Goal: Check status: Check status

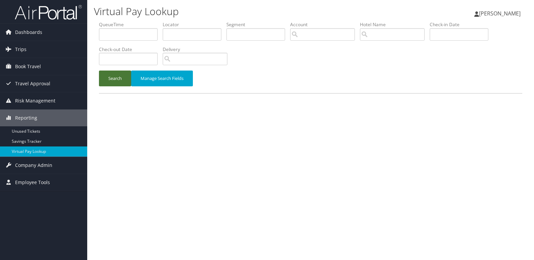
click at [117, 74] on button "Search" at bounding box center [115, 78] width 32 height 16
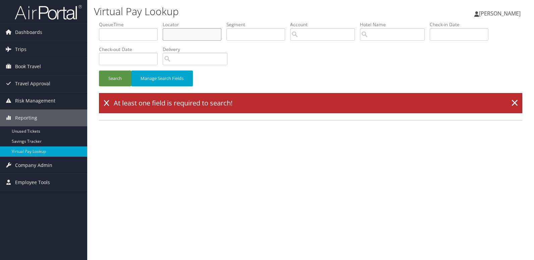
click at [185, 37] on input "text" at bounding box center [192, 34] width 59 height 12
paste input "GLPTCK"
type input "GLPTCK"
click at [112, 79] on button "Search" at bounding box center [115, 78] width 32 height 16
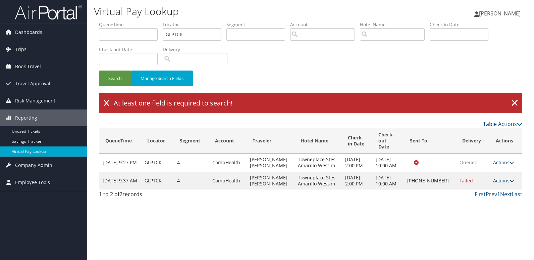
click at [502, 182] on link "Actions" at bounding box center [503, 180] width 21 height 6
click at [478, 197] on link "Resend" at bounding box center [481, 193] width 57 height 11
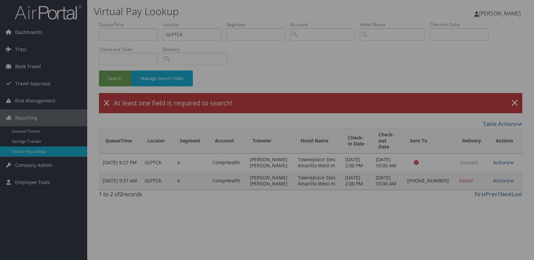
click at [438, 180] on div at bounding box center [267, 130] width 534 height 260
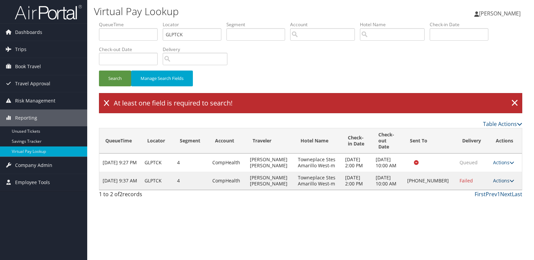
click at [496, 183] on link "Actions" at bounding box center [503, 180] width 21 height 6
click at [488, 207] on link "Logs" at bounding box center [481, 204] width 57 height 11
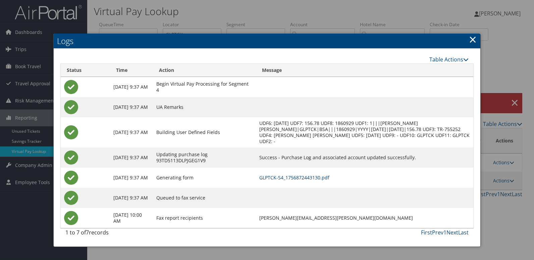
click at [328, 175] on link "GLPTCK-S4_1756872443130.pdf" at bounding box center [294, 177] width 70 height 6
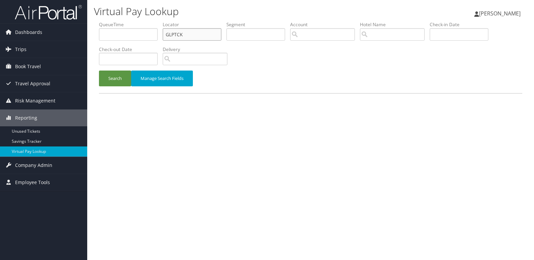
drag, startPoint x: 184, startPoint y: 34, endPoint x: 130, endPoint y: 42, distance: 54.7
click at [130, 21] on ul "QueueTime Locator GLPTCK Segment Account Traveler Hotel Name Check-in Date Chec…" at bounding box center [310, 21] width 423 height 0
paste input "SFPPSW"
click at [178, 35] on input "SFPPSW" at bounding box center [192, 34] width 59 height 12
type input "SFPPSW"
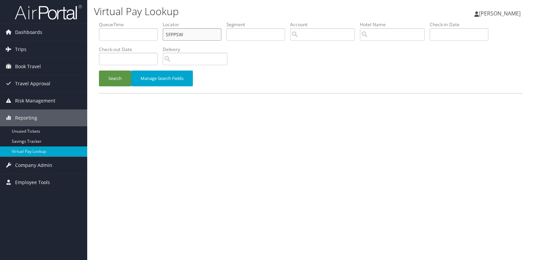
click at [99, 70] on button "Search" at bounding box center [115, 78] width 32 height 16
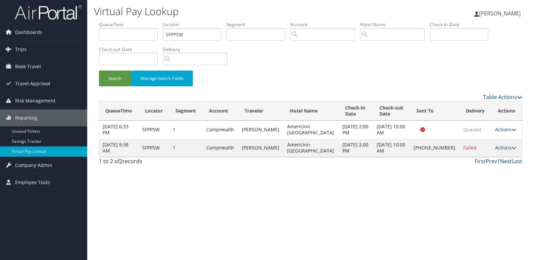
click at [502, 145] on link "Actions" at bounding box center [505, 147] width 21 height 6
click at [472, 170] on link "Logs" at bounding box center [481, 168] width 57 height 11
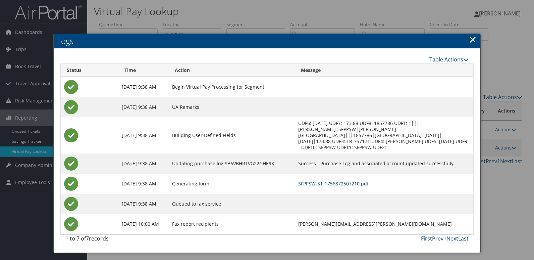
click at [344, 180] on link "SFPPSW-S1_1756872507210.pdf" at bounding box center [333, 183] width 70 height 6
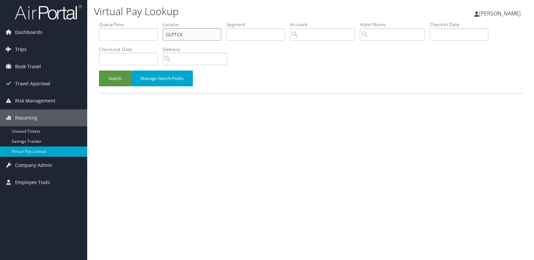
drag, startPoint x: 185, startPoint y: 33, endPoint x: 0, endPoint y: 51, distance: 186.0
click at [55, 49] on div "Dashboards AirPortal 360™ (Manager) My Travel Dashboard Trips Airtinerary® Look…" at bounding box center [267, 130] width 534 height 260
paste input "QKZLDY"
type input "QKZLDY"
click at [116, 83] on button "Search" at bounding box center [115, 78] width 32 height 16
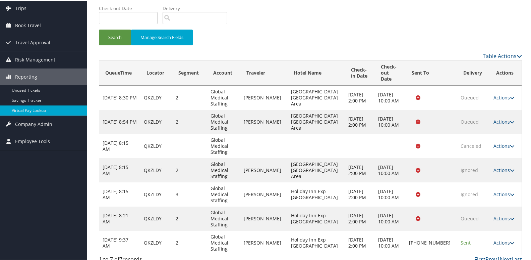
click at [497, 239] on link "Actions" at bounding box center [504, 242] width 21 height 6
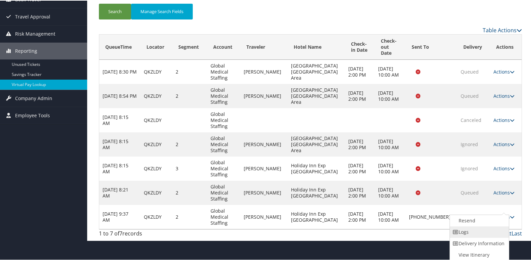
click at [477, 232] on link "Logs" at bounding box center [478, 230] width 57 height 11
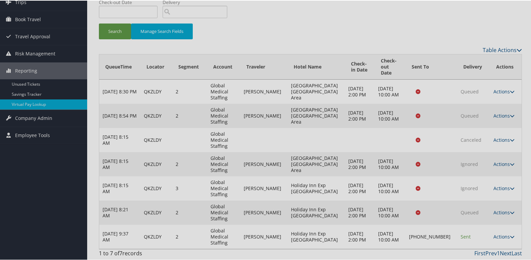
scroll to position [42, 0]
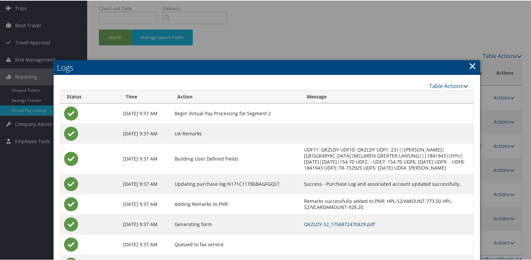
click at [324, 221] on link "QKZLDY-S2_1756872470429.pdf" at bounding box center [339, 223] width 71 height 6
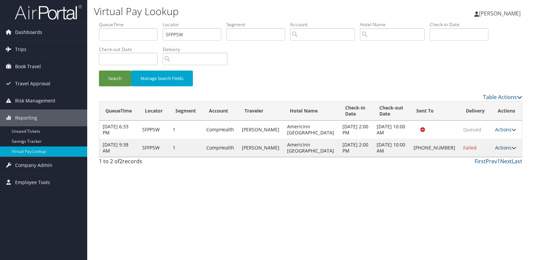
click at [495, 148] on link "Actions" at bounding box center [505, 147] width 21 height 6
click at [481, 161] on link "Resend" at bounding box center [481, 157] width 57 height 11
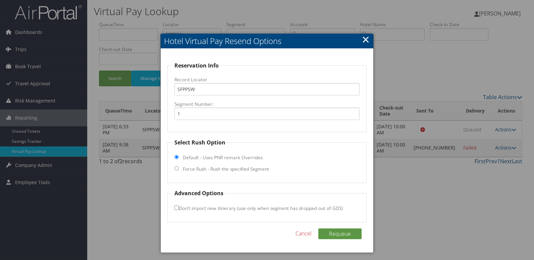
click at [203, 172] on label "Force Rush - Rush the specified Segment" at bounding box center [226, 168] width 86 height 7
click at [179, 170] on input "Force Rush - Rush the specified Segment" at bounding box center [176, 168] width 4 height 4
radio input "true"
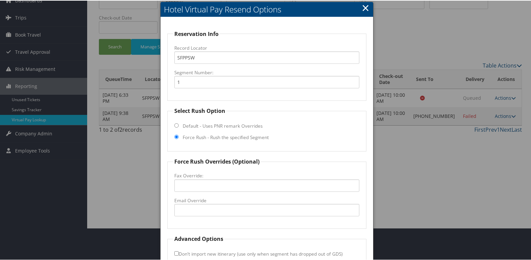
scroll to position [70, 0]
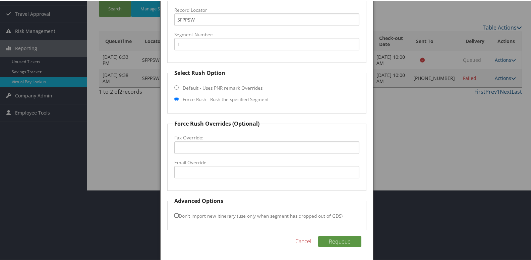
click at [214, 183] on fieldset "Force Rush Overrides (Optional) Fax Override: Email Override" at bounding box center [267, 154] width 200 height 71
click at [215, 168] on input "Email Override" at bounding box center [267, 171] width 186 height 12
type input "i"
drag, startPoint x: 252, startPoint y: 174, endPoint x: 95, endPoint y: 174, distance: 157.3
click at [95, 174] on body "Menu Dashboards ► AirPortal 360™ (Manager) My Travel Dashboard Trips ► Airtiner…" at bounding box center [267, 60] width 534 height 260
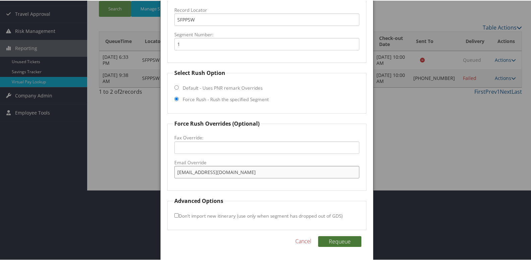
type input "iowafalls.ia.americinn@gmail.com"
click at [331, 242] on button "Requeue" at bounding box center [339, 240] width 43 height 11
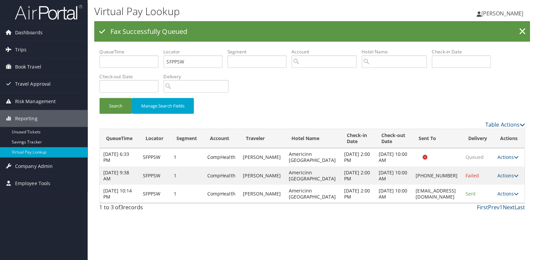
scroll to position [0, 0]
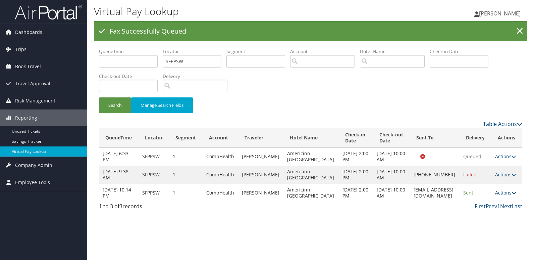
click at [500, 194] on link "Actions" at bounding box center [505, 192] width 21 height 6
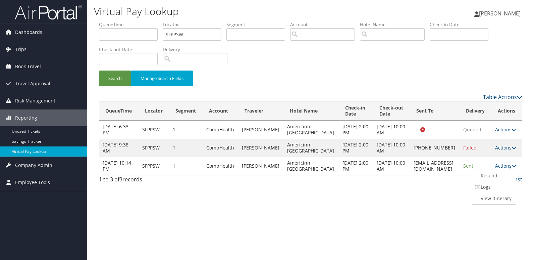
click at [452, 167] on td "iowafalls.ia.americinn@gmail.com" at bounding box center [435, 166] width 50 height 18
click at [454, 167] on td "iowafalls.ia.americinn@gmail.com" at bounding box center [435, 166] width 50 height 18
drag, startPoint x: 451, startPoint y: 165, endPoint x: 378, endPoint y: 167, distance: 73.2
click at [410, 167] on td "iowafalls.ia.americinn@gmail.com" at bounding box center [435, 166] width 50 height 18
copy td "iowafalls.ia.americinn@gmail.com"
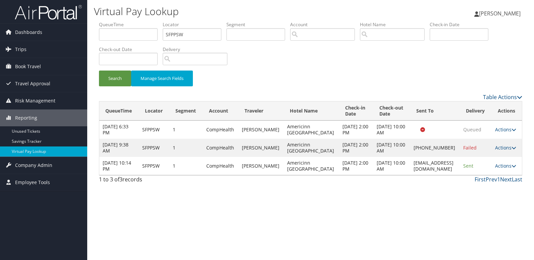
click at [337, 180] on div "First Prev 1 Next Last" at bounding box center [364, 179] width 315 height 8
click at [501, 168] on link "Actions" at bounding box center [505, 165] width 21 height 6
click at [494, 187] on link "Logs" at bounding box center [493, 186] width 42 height 11
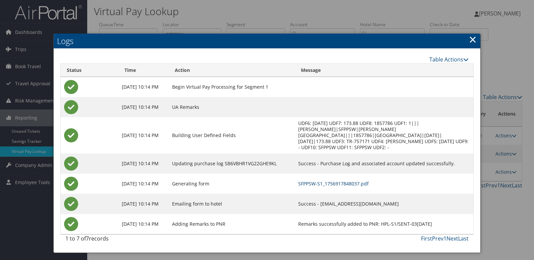
click at [352, 180] on link "SFPPSW-S1_1756917848037.pdf" at bounding box center [333, 183] width 70 height 6
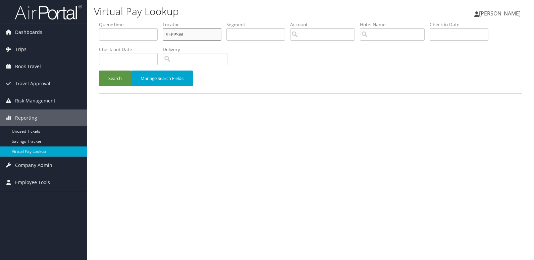
drag, startPoint x: 187, startPoint y: 32, endPoint x: 108, endPoint y: 33, distance: 78.8
click at [108, 21] on ul "QueueTime Locator SFPPSW Segment Account Traveler Hotel Name Check-in Date Chec…" at bounding box center [310, 21] width 423 height 0
paste input "LVOXJD"
type input "LVOXJD"
click at [99, 70] on button "Search" at bounding box center [115, 78] width 32 height 16
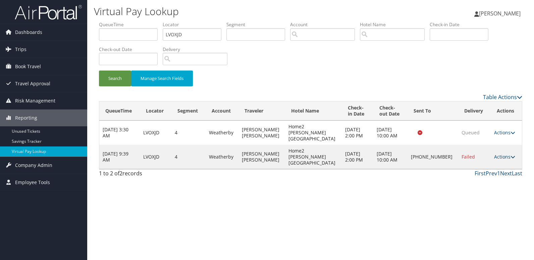
click at [498, 153] on link "Actions" at bounding box center [504, 156] width 21 height 6
click at [480, 165] on link "Logs" at bounding box center [481, 168] width 57 height 11
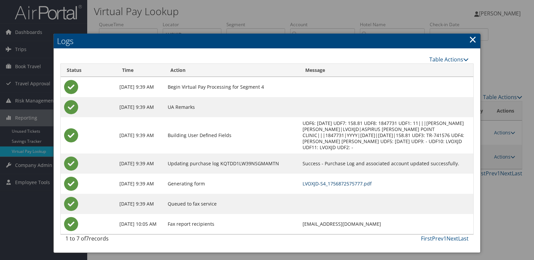
click at [338, 183] on link "LVOXJD-S4_1756872575777.pdf" at bounding box center [337, 183] width 69 height 6
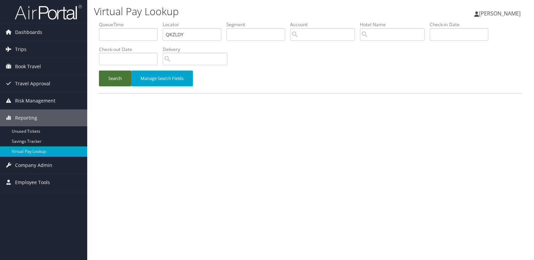
click at [115, 76] on button "Search" at bounding box center [115, 78] width 32 height 16
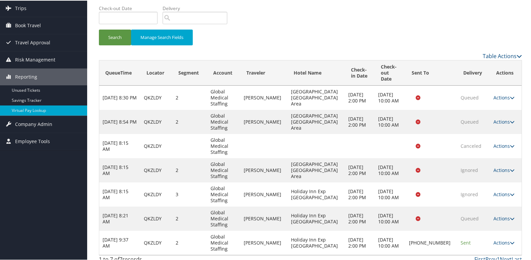
click at [494, 239] on link "Actions" at bounding box center [504, 242] width 21 height 6
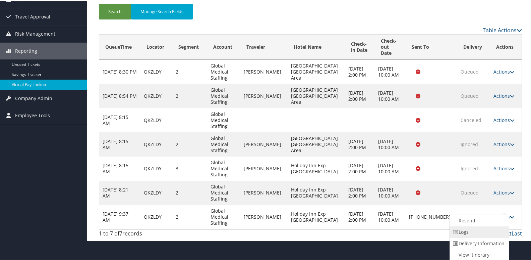
drag, startPoint x: 492, startPoint y: 234, endPoint x: 472, endPoint y: 230, distance: 20.9
click at [472, 230] on link "Logs" at bounding box center [478, 230] width 57 height 11
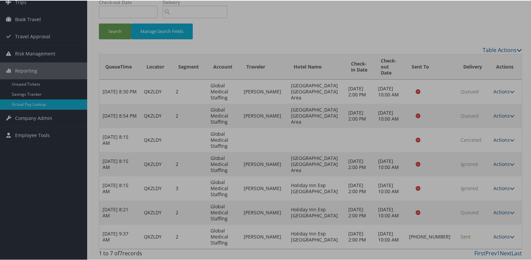
scroll to position [42, 0]
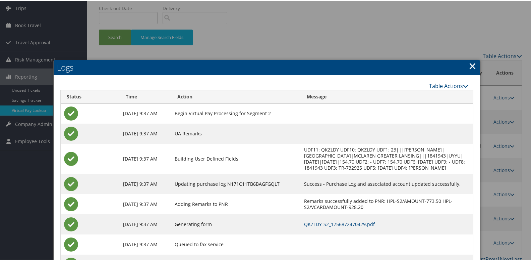
click at [337, 226] on td "QKZLDY-S2_1756872470429.pdf" at bounding box center [387, 223] width 172 height 20
click at [337, 225] on link "QKZLDY-S2_1756872470429.pdf" at bounding box center [339, 223] width 71 height 6
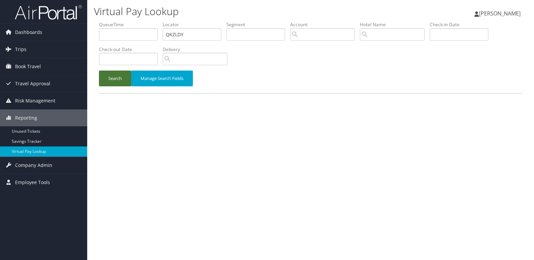
click at [111, 73] on button "Search" at bounding box center [115, 78] width 32 height 16
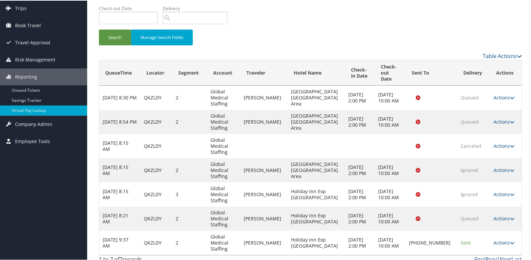
click at [502, 239] on link "Actions" at bounding box center [504, 242] width 21 height 6
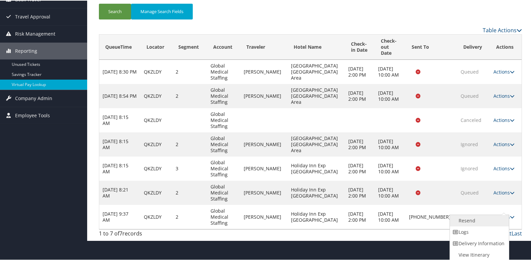
click at [486, 223] on link "Resend" at bounding box center [478, 219] width 57 height 11
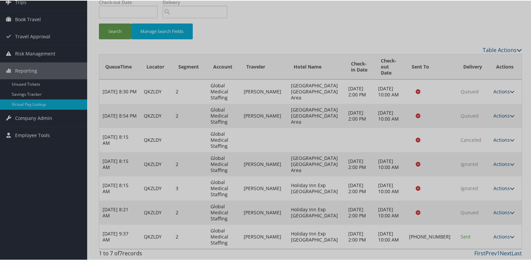
scroll to position [42, 0]
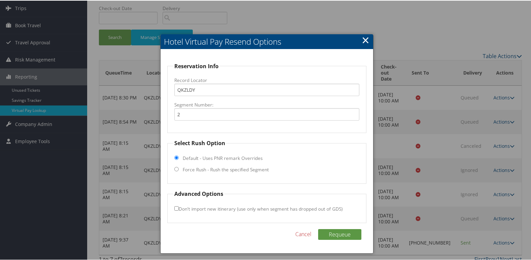
click at [215, 170] on label "Force Rush - Rush the specified Segment" at bounding box center [226, 168] width 86 height 7
click at [179, 170] on input "Force Rush - Rush the specified Segment" at bounding box center [176, 168] width 4 height 4
radio input "true"
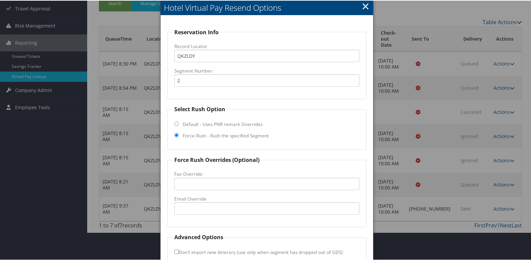
scroll to position [112, 0]
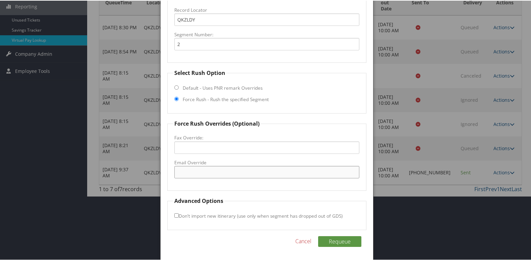
click at [197, 170] on input "Email Override" at bounding box center [267, 171] width 186 height 12
type input "hiebaycity@amerilodgegroup.com"
click at [318, 235] on button "Requeue" at bounding box center [339, 240] width 43 height 11
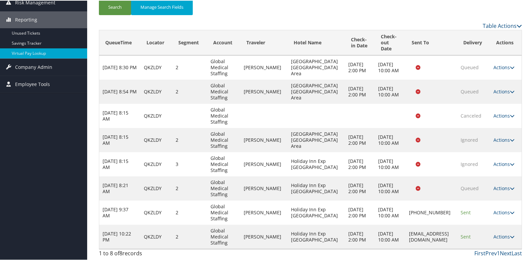
scroll to position [99, 0]
click at [503, 234] on link "Actions" at bounding box center [504, 235] width 21 height 6
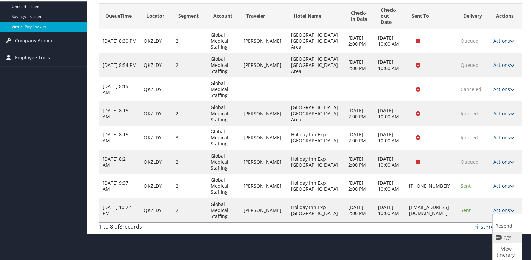
click at [506, 239] on link "Logs" at bounding box center [506, 236] width 27 height 11
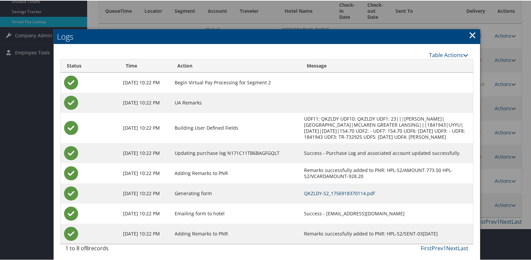
scroll to position [135, 0]
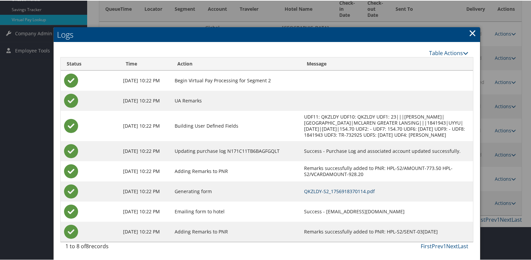
click at [345, 188] on link "QKZLDY-S2_1756918370114.pdf" at bounding box center [339, 190] width 71 height 6
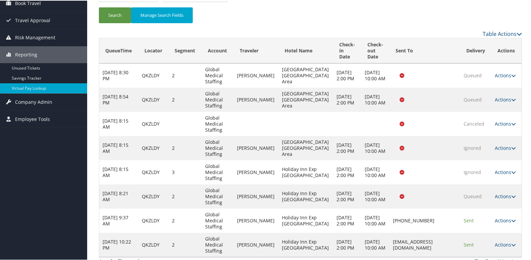
scroll to position [108, 0]
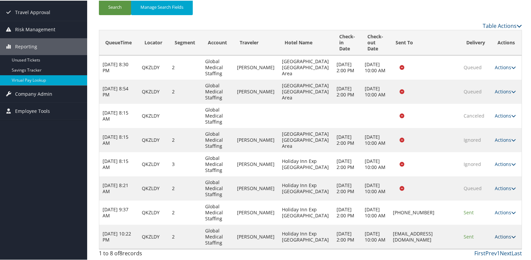
click at [503, 237] on link "Actions" at bounding box center [505, 235] width 21 height 6
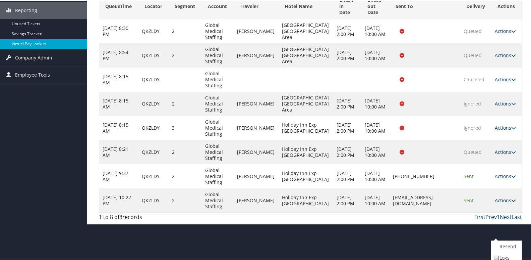
scroll to position [135, 0]
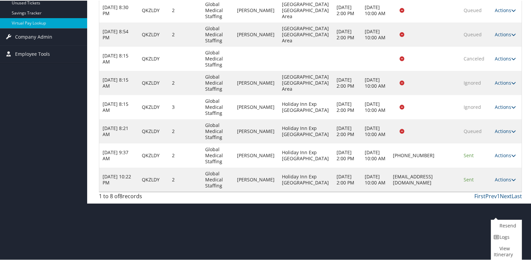
drag, startPoint x: 450, startPoint y: 209, endPoint x: 367, endPoint y: 213, distance: 83.3
click at [390, 191] on td "hiebaycity@amerilodgegroup.com" at bounding box center [425, 179] width 71 height 24
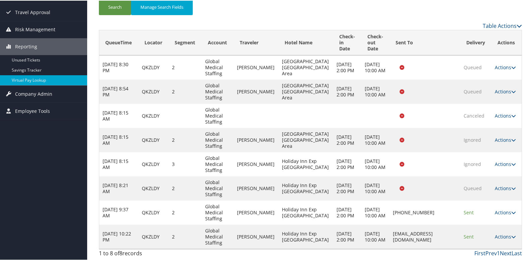
copy td "hiebaycity@amerilodgegroup.com"
click at [499, 234] on link "Actions" at bounding box center [505, 235] width 21 height 6
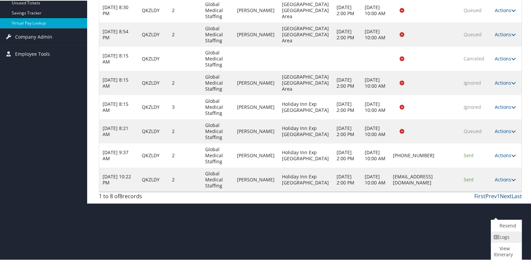
click at [496, 238] on icon at bounding box center [497, 236] width 6 height 5
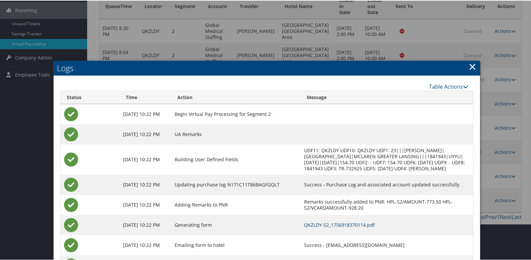
click at [339, 225] on link "QKZLDY-S2_1756918370114.pdf" at bounding box center [339, 224] width 71 height 6
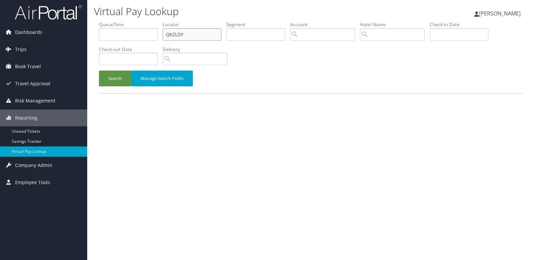
drag, startPoint x: 155, startPoint y: 40, endPoint x: 99, endPoint y: 40, distance: 56.4
click at [99, 40] on form "QueueTime Locator QKZLDY Segment Account Traveler Hotel Name Check-in Date Chec…" at bounding box center [310, 57] width 423 height 72
paste input "IMHGBN"
type input "IMHGBN"
click at [111, 79] on button "Search" at bounding box center [115, 78] width 32 height 16
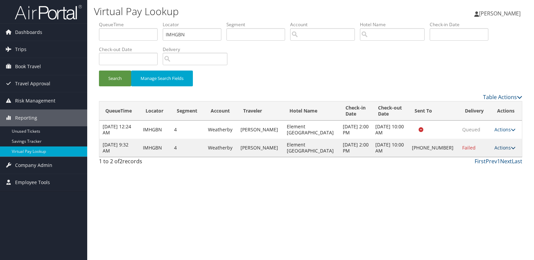
click at [495, 148] on link "Actions" at bounding box center [504, 147] width 21 height 6
click at [469, 170] on link "Logs" at bounding box center [481, 168] width 57 height 11
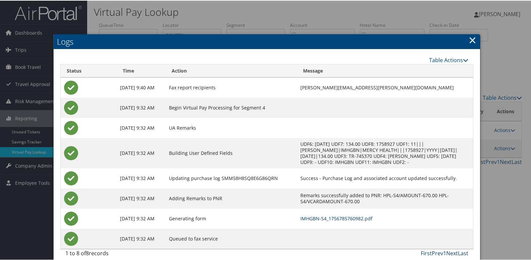
click at [310, 215] on link "IMHGBN-S4_1756785760982.pdf" at bounding box center [337, 217] width 72 height 6
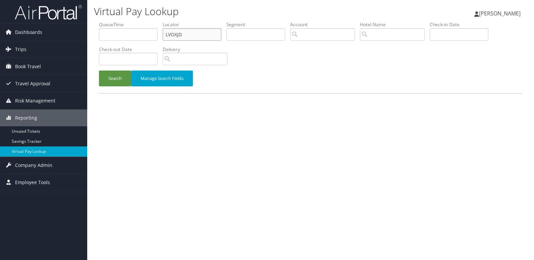
drag, startPoint x: 184, startPoint y: 35, endPoint x: 153, endPoint y: 34, distance: 30.5
click at [153, 21] on ul "QueueTime Locator LVOXJD Segment Account Traveler Hotel Name Check-in Date Chec…" at bounding box center [310, 21] width 423 height 0
paste input "NXHTRH"
click at [178, 35] on input "NXHTRH" at bounding box center [192, 34] width 59 height 12
click at [99, 70] on button "Search" at bounding box center [115, 78] width 32 height 16
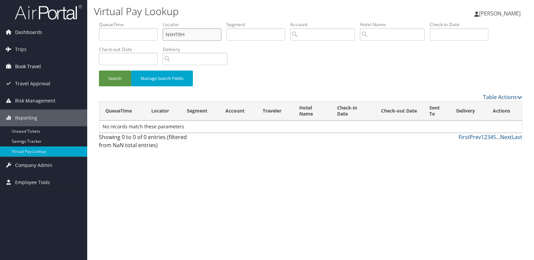
drag, startPoint x: 188, startPoint y: 35, endPoint x: 14, endPoint y: 59, distance: 175.1
click at [14, 59] on div "Dashboards AirPortal 360™ (Manager) My Travel Dashboard Trips Airtinerary® Look…" at bounding box center [267, 130] width 534 height 260
paste input "HPGEQ"
type input "NHPGEQ"
click at [106, 81] on button "Search" at bounding box center [115, 78] width 32 height 16
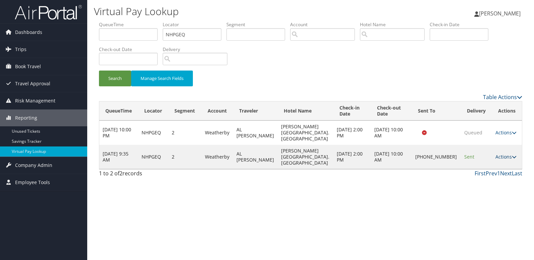
click at [502, 158] on link "Actions" at bounding box center [505, 156] width 21 height 6
click at [478, 179] on link "Logs" at bounding box center [481, 177] width 57 height 11
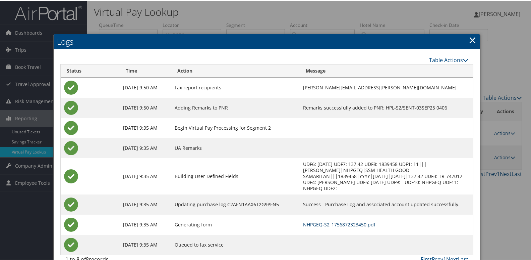
click at [345, 220] on link "NHPGEQ-S2_1756872323450.pdf" at bounding box center [339, 223] width 72 height 6
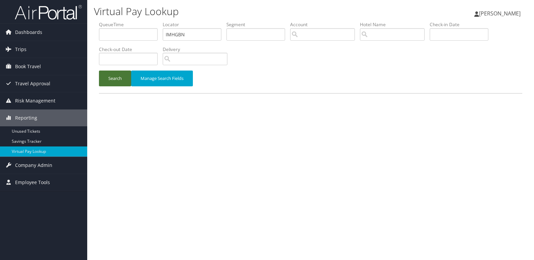
click at [122, 78] on button "Search" at bounding box center [115, 78] width 32 height 16
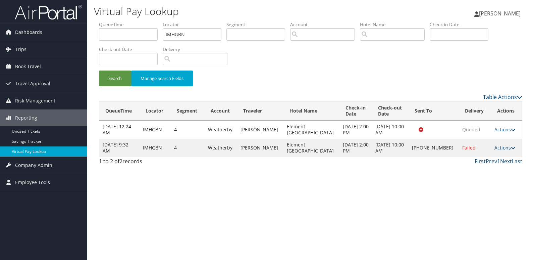
click at [500, 150] on link "Actions" at bounding box center [504, 147] width 21 height 6
click at [479, 159] on link "Resend" at bounding box center [481, 157] width 57 height 11
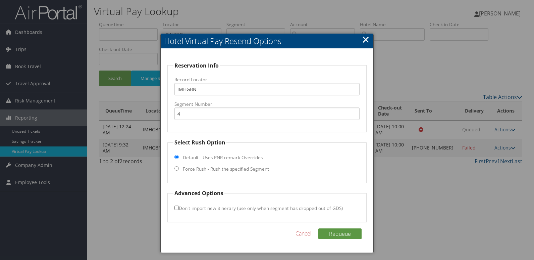
click at [229, 171] on label "Force Rush - Rush the specified Segment" at bounding box center [226, 168] width 86 height 7
click at [179, 170] on input "Force Rush - Rush the specified Segment" at bounding box center [176, 168] width 4 height 4
radio input "true"
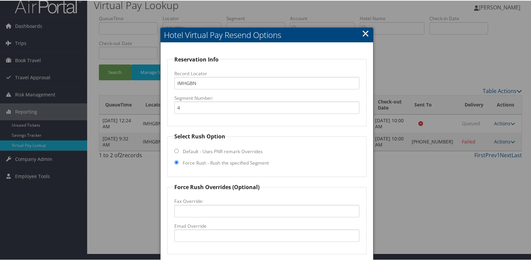
scroll to position [70, 0]
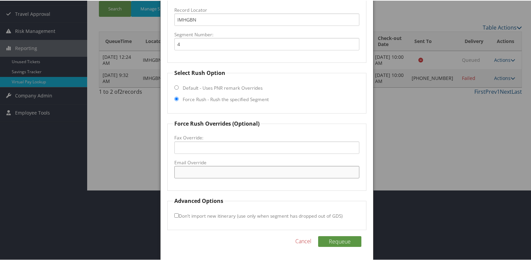
click at [213, 169] on input "Email Override" at bounding box center [267, 171] width 186 height 12
drag, startPoint x: 202, startPoint y: 173, endPoint x: 226, endPoint y: 168, distance: 25.1
click at [203, 171] on input "bjones@mydeskhaospitality" at bounding box center [267, 171] width 186 height 12
click at [211, 171] on input "bjones@midaskhaospitality.com" at bounding box center [267, 171] width 186 height 12
type input "bjones@midashaospitality.com"
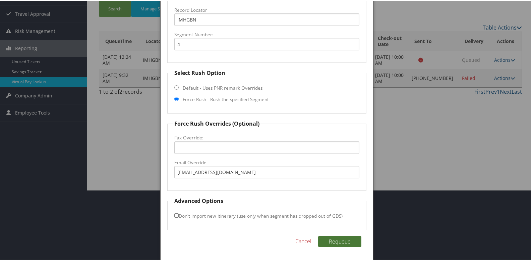
click at [331, 239] on button "Requeue" at bounding box center [339, 240] width 43 height 11
drag, startPoint x: 247, startPoint y: 168, endPoint x: 31, endPoint y: 176, distance: 216.2
click at [31, 176] on body "Menu Dashboards ► AirPortal 360™ (Manager) My Travel Dashboard Trips ► Airtiner…" at bounding box center [267, 60] width 534 height 260
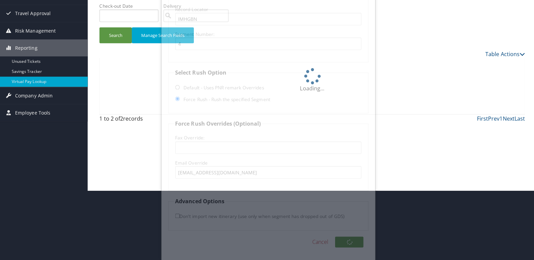
scroll to position [0, 0]
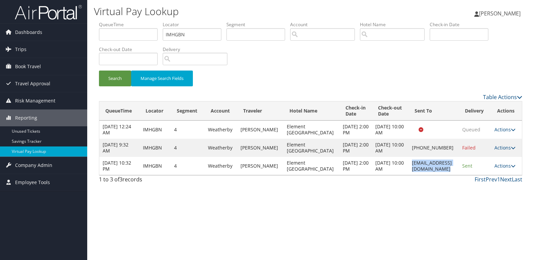
drag, startPoint x: 453, startPoint y: 181, endPoint x: 385, endPoint y: 184, distance: 67.8
click at [409, 175] on td "bjones@midashaospitality.com" at bounding box center [434, 166] width 50 height 18
copy td "bjones@midashaospitality.com"
click at [508, 169] on link "Actions" at bounding box center [504, 165] width 21 height 6
drag, startPoint x: 493, startPoint y: 203, endPoint x: 481, endPoint y: 205, distance: 13.0
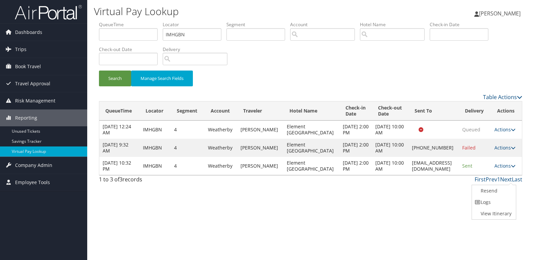
click at [493, 203] on link "Logs" at bounding box center [493, 201] width 42 height 11
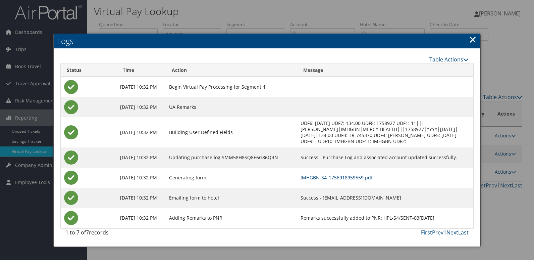
click at [355, 172] on td "IMHGBN-S4_1756918959559.pdf" at bounding box center [385, 177] width 176 height 20
click at [353, 178] on link "IMHGBN-S4_1756918959559.pdf" at bounding box center [337, 177] width 72 height 6
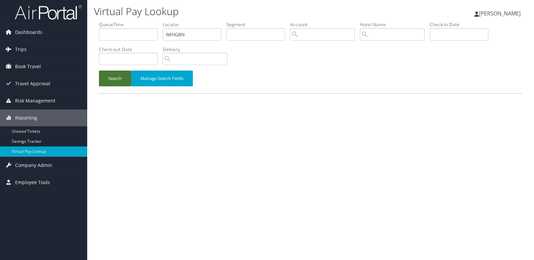
click at [118, 79] on button "Search" at bounding box center [115, 78] width 32 height 16
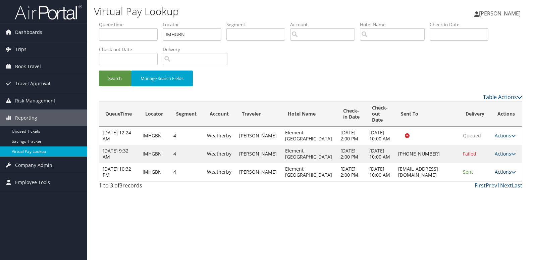
click at [504, 175] on link "Actions" at bounding box center [505, 171] width 21 height 6
click at [495, 200] on link "Resend" at bounding box center [492, 196] width 42 height 11
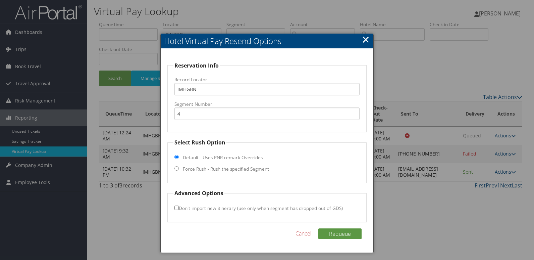
click at [239, 167] on label "Force Rush - Rush the specified Segment" at bounding box center [226, 168] width 86 height 7
click at [179, 167] on input "Force Rush - Rush the specified Segment" at bounding box center [176, 168] width 4 height 4
radio input "true"
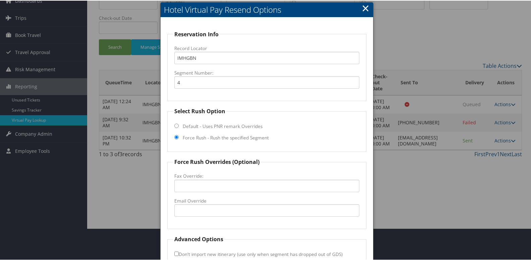
scroll to position [70, 0]
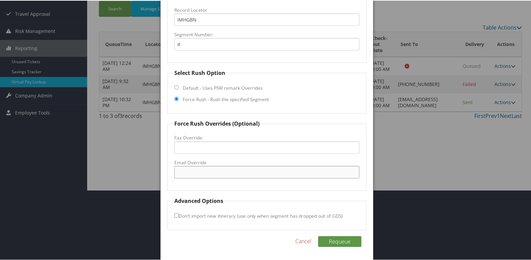
click at [208, 175] on input "Email Override" at bounding box center [267, 171] width 186 height 12
paste input "bjones@midashaospitality.com"
click at [214, 169] on input "bjones@midashaospitality.com" at bounding box center [267, 171] width 186 height 12
type input "bjones@midashospitality.com"
click at [330, 241] on button "Requeue" at bounding box center [339, 240] width 43 height 11
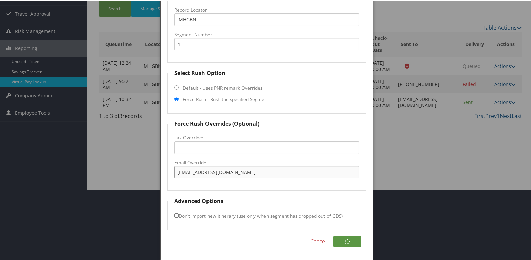
drag, startPoint x: 253, startPoint y: 171, endPoint x: 92, endPoint y: 167, distance: 160.4
click at [93, 167] on body "Menu Dashboards ► AirPortal 360™ (Manager) My Travel Dashboard Trips ► Airtiner…" at bounding box center [267, 60] width 534 height 260
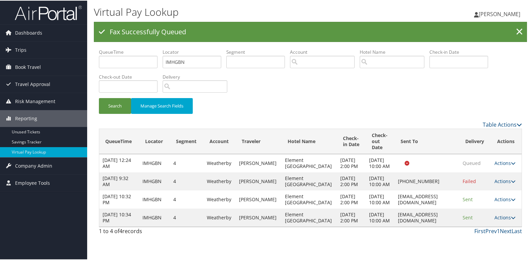
scroll to position [2, 0]
click at [502, 220] on link "Actions" at bounding box center [505, 216] width 21 height 6
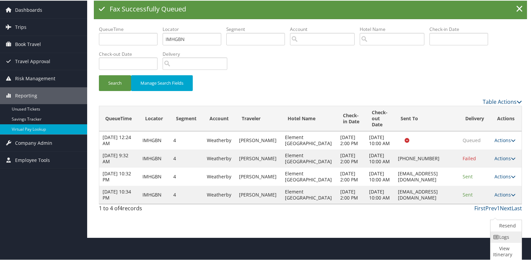
click at [501, 235] on link "Logs" at bounding box center [506, 235] width 30 height 11
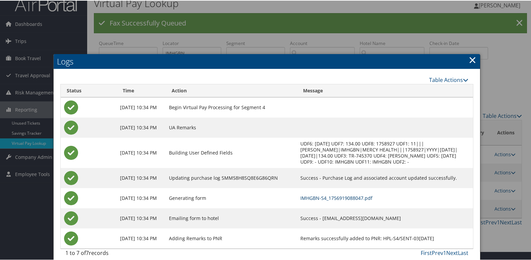
scroll to position [15, 0]
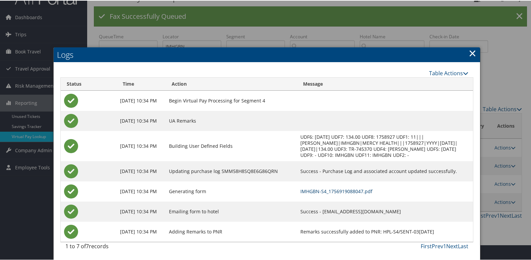
click at [339, 188] on link "IMHGBN-S4_1756919088047.pdf" at bounding box center [337, 190] width 72 height 6
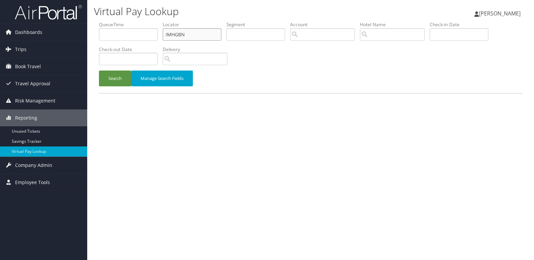
drag, startPoint x: 189, startPoint y: 34, endPoint x: 102, endPoint y: 45, distance: 87.2
click at [102, 21] on ul "QueueTime Locator IMHGBN Segment Account Traveler Hotel Name Check-in Date Chec…" at bounding box center [310, 21] width 423 height 0
paste input "YVHADJ"
type input "YVHADJ"
click at [117, 77] on button "Search" at bounding box center [115, 78] width 32 height 16
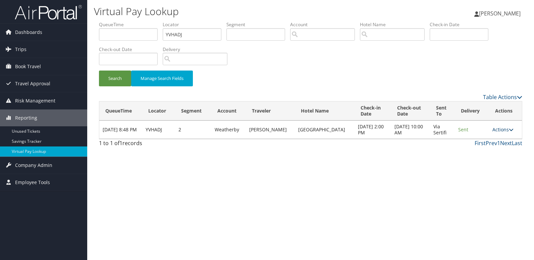
click at [501, 128] on link "Actions" at bounding box center [502, 129] width 21 height 6
click at [484, 152] on link "Logs" at bounding box center [490, 150] width 42 height 11
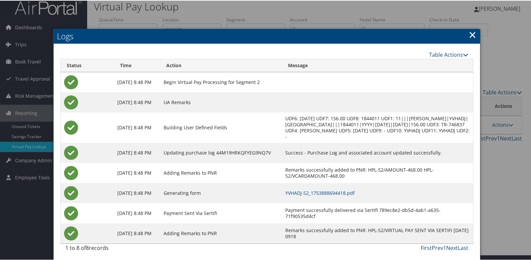
scroll to position [7, 0]
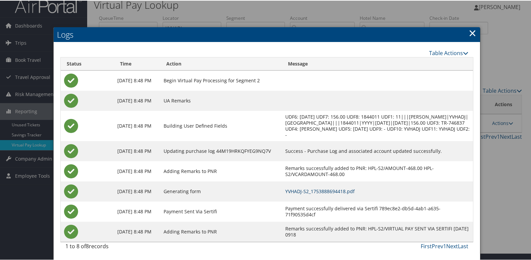
click at [332, 189] on link "YVHADJ-S2_1753888694418.pdf" at bounding box center [319, 190] width 69 height 6
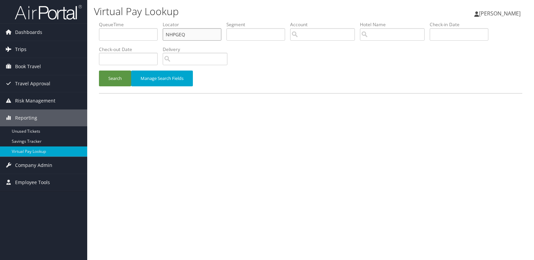
drag, startPoint x: 191, startPoint y: 33, endPoint x: 83, endPoint y: 46, distance: 108.5
click at [83, 46] on div "Dashboards AirPortal 360™ (Manager) My Travel Dashboard Trips Airtinerary® Look…" at bounding box center [267, 130] width 534 height 260
paste input "AEUIER"
type input "AEUIER"
click at [99, 70] on button "Search" at bounding box center [115, 78] width 32 height 16
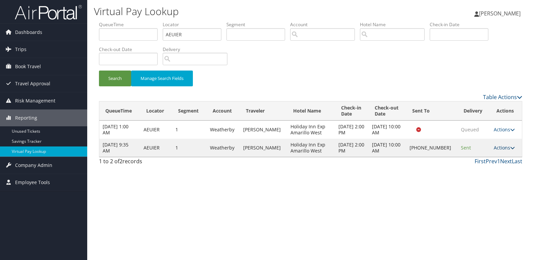
click at [500, 149] on link "Actions" at bounding box center [504, 147] width 21 height 6
click at [481, 164] on link "Logs" at bounding box center [482, 168] width 57 height 11
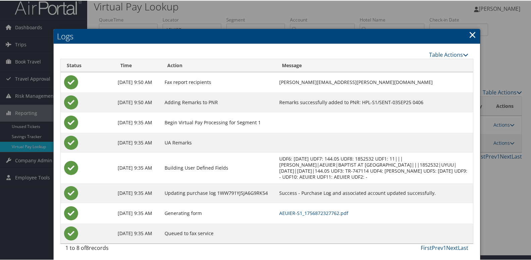
scroll to position [7, 0]
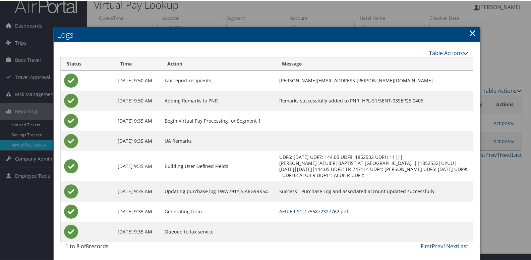
click at [318, 210] on link "AEUIER-S1_1756872327762.pdf" at bounding box center [313, 210] width 69 height 6
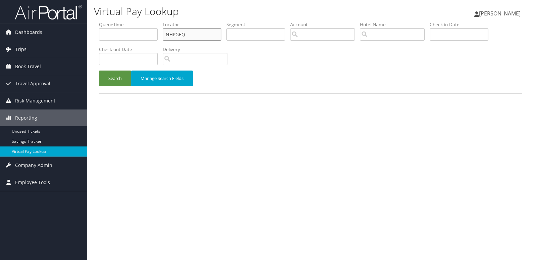
drag, startPoint x: 157, startPoint y: 41, endPoint x: 51, endPoint y: 55, distance: 106.9
click at [51, 55] on div "Dashboards AirPortal 360™ (Manager) My Travel Dashboard Trips Airtinerary® Look…" at bounding box center [267, 130] width 534 height 260
paste input "WMPLEX"
type input "WMPLEX"
click at [99, 70] on button "Search" at bounding box center [115, 78] width 32 height 16
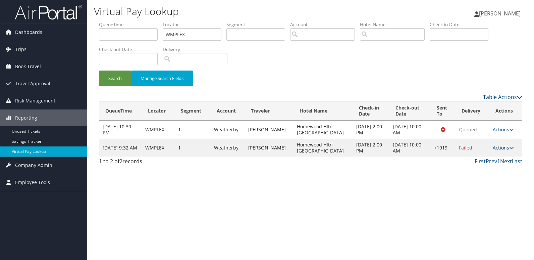
click at [503, 149] on link "Actions" at bounding box center [503, 147] width 21 height 6
click at [487, 167] on link "Logs" at bounding box center [482, 168] width 57 height 11
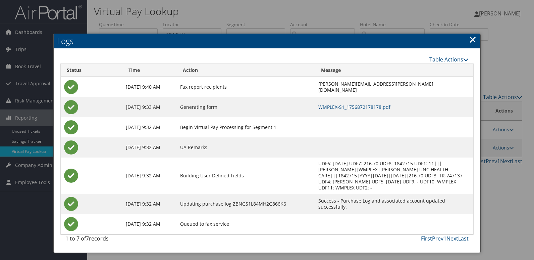
click at [328, 98] on td "WMPLEX-S1_1756872178178.pdf" at bounding box center [394, 107] width 158 height 20
click at [330, 110] on td "WMPLEX-S1_1756872178178.pdf" at bounding box center [394, 107] width 158 height 20
click at [338, 109] on link "WMPLEX-S1_1756872178178.pdf" at bounding box center [354, 107] width 72 height 6
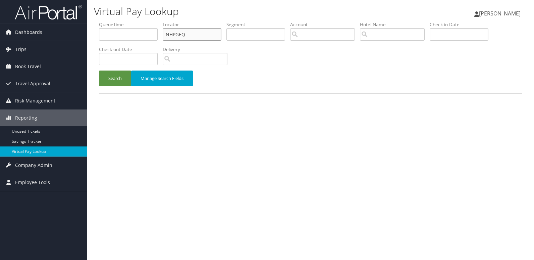
drag, startPoint x: 186, startPoint y: 36, endPoint x: 166, endPoint y: 37, distance: 19.9
click at [166, 37] on input "NHPGEQ" at bounding box center [192, 34] width 59 height 12
paste input "WEXTRC"
type input "WEXTRC"
click at [120, 81] on button "Search" at bounding box center [115, 78] width 32 height 16
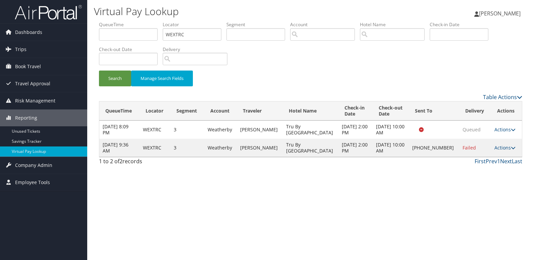
click at [498, 144] on td "Actions Resend Logs Delivery Information View Itinerary" at bounding box center [506, 148] width 31 height 18
click at [496, 150] on link "Actions" at bounding box center [504, 147] width 21 height 6
click at [490, 165] on link "Logs" at bounding box center [481, 168] width 57 height 11
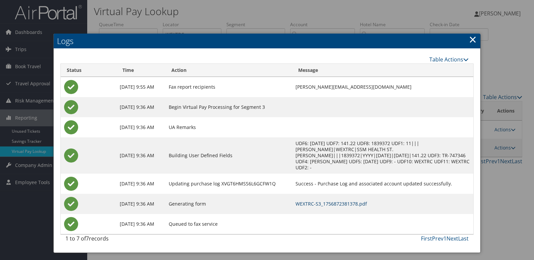
click at [322, 200] on link "WEXTRC-S3_1756872381378.pdf" at bounding box center [331, 203] width 71 height 6
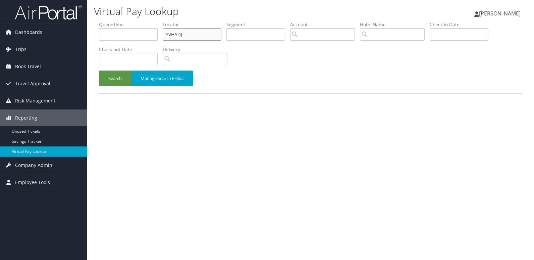
drag, startPoint x: 187, startPoint y: 36, endPoint x: 145, endPoint y: 38, distance: 42.0
click at [145, 21] on ul "QueueTime Locator YVHADJ Segment Account Traveler Hotel Name Check-in Date Chec…" at bounding box center [310, 21] width 423 height 0
paste input "WEXTRC"
drag, startPoint x: 179, startPoint y: 35, endPoint x: 202, endPoint y: 38, distance: 23.7
click at [178, 35] on input "WEXTRC" at bounding box center [192, 34] width 59 height 12
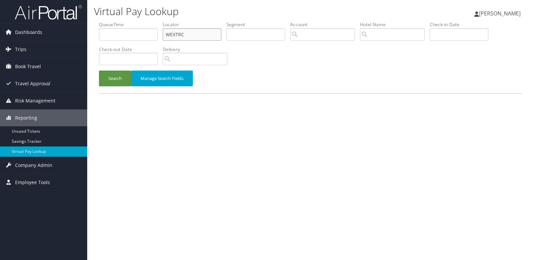
type input "WEXTRC"
click at [99, 70] on button "Search" at bounding box center [115, 78] width 32 height 16
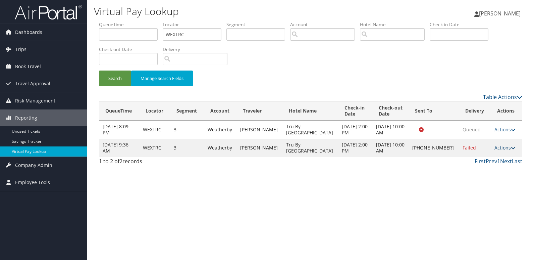
click at [499, 148] on link "Actions" at bounding box center [504, 147] width 21 height 6
click at [489, 171] on link "Logs" at bounding box center [481, 168] width 57 height 11
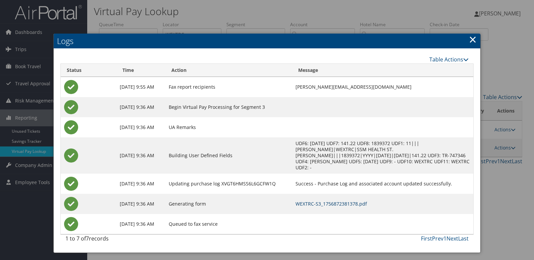
click at [333, 200] on link "WEXTRC-S3_1756872381378.pdf" at bounding box center [331, 203] width 71 height 6
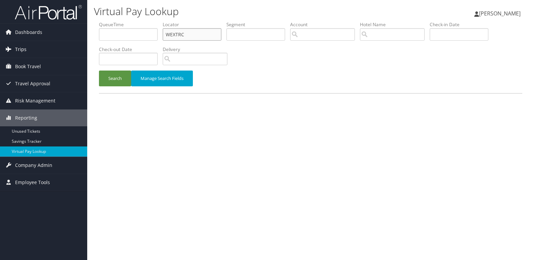
drag, startPoint x: 189, startPoint y: 36, endPoint x: 62, endPoint y: 44, distance: 126.7
click at [62, 44] on div "Dashboards AirPortal 360™ (Manager) My Travel Dashboard Trips Airtinerary® Look…" at bounding box center [267, 130] width 534 height 260
paste input "MKSACG"
type input "MKSACG"
click at [127, 78] on button "Search" at bounding box center [115, 78] width 32 height 16
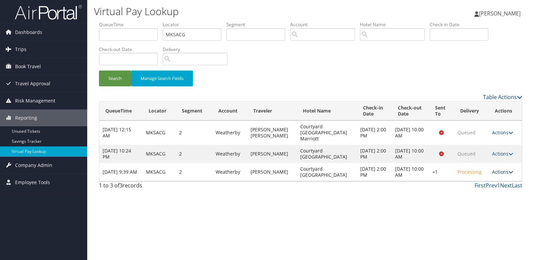
click at [500, 168] on link "Actions" at bounding box center [502, 171] width 21 height 6
click at [471, 188] on link "Logs" at bounding box center [481, 186] width 57 height 11
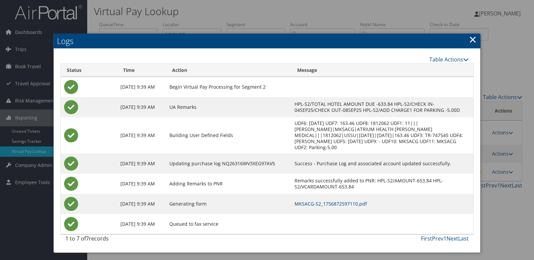
click at [321, 207] on link "MKSACG-S2_1756872597110.pdf" at bounding box center [331, 203] width 72 height 6
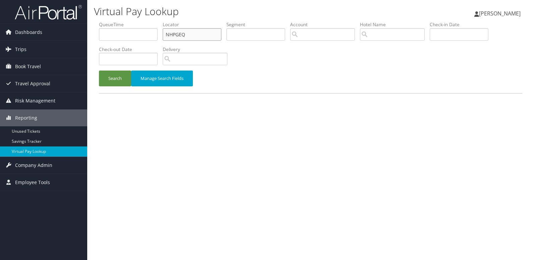
drag, startPoint x: 188, startPoint y: 35, endPoint x: 94, endPoint y: 39, distance: 94.0
click at [99, 39] on form "QueueTime Locator NHPGEQ Segment Account Traveler Hotel Name Check-in Date Chec…" at bounding box center [310, 57] width 423 height 72
paste input "DPYEIM"
type input "DPYEIM"
click at [118, 82] on button "Search" at bounding box center [115, 78] width 32 height 16
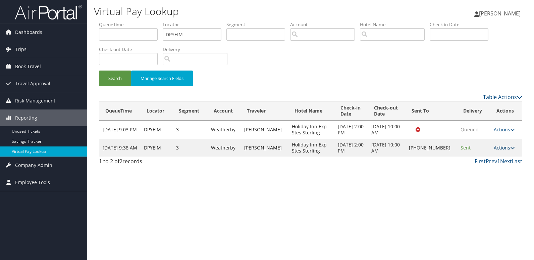
click at [500, 146] on link "Actions" at bounding box center [504, 147] width 21 height 6
drag, startPoint x: 487, startPoint y: 169, endPoint x: 484, endPoint y: 167, distance: 3.6
click at [484, 167] on link "Logs" at bounding box center [481, 168] width 57 height 11
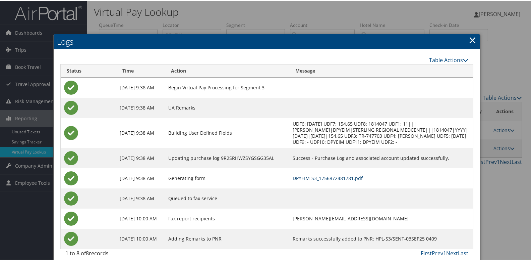
drag, startPoint x: 339, startPoint y: 176, endPoint x: 331, endPoint y: 179, distance: 8.3
click at [338, 175] on link "DPYEIM-S3_1756872481781.pdf" at bounding box center [328, 177] width 70 height 6
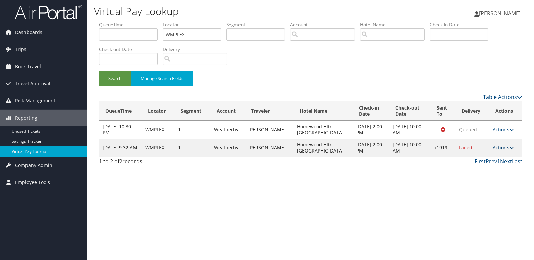
click at [505, 149] on link "Actions" at bounding box center [503, 147] width 21 height 6
click at [486, 155] on link "Resend" at bounding box center [482, 157] width 57 height 11
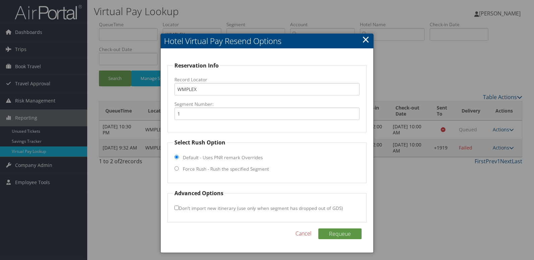
click at [233, 167] on label "Force Rush - Rush the specified Segment" at bounding box center [226, 168] width 86 height 7
click at [179, 167] on input "Force Rush - Rush the specified Segment" at bounding box center [176, 168] width 4 height 4
radio input "true"
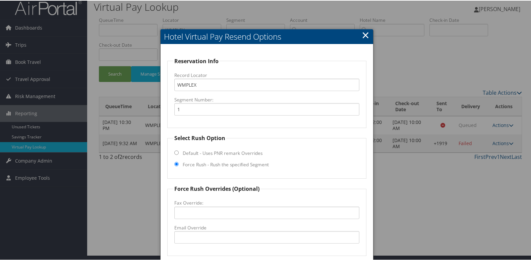
scroll to position [70, 0]
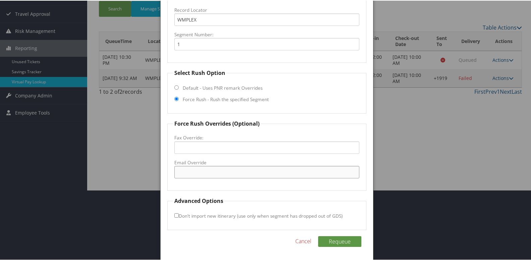
click at [215, 172] on input "Email Override" at bounding box center [267, 171] width 186 height 12
drag, startPoint x: 264, startPoint y: 170, endPoint x: 43, endPoint y: 173, distance: 220.8
click at [43, 173] on body "Menu Dashboards ► AirPortal 360™ (Manager) My Travel Dashboard Trips ► Airtiner…" at bounding box center [267, 60] width 534 height 260
type input "hwsgoldsborofd@lbaproperties.com"
click at [347, 245] on button "Requeue" at bounding box center [339, 240] width 43 height 11
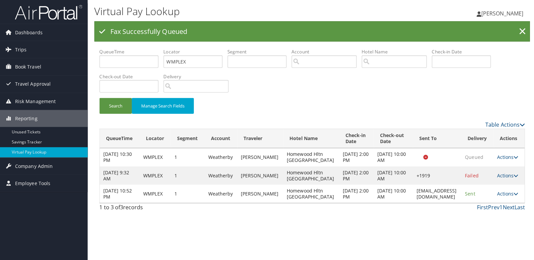
scroll to position [0, 0]
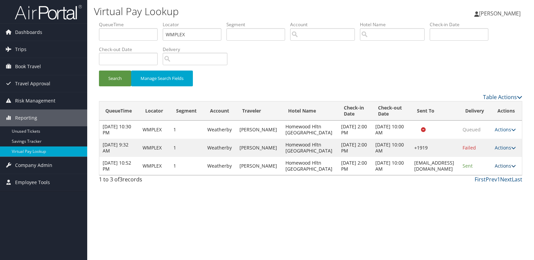
click at [510, 165] on link "Actions" at bounding box center [505, 165] width 21 height 6
drag, startPoint x: 457, startPoint y: 165, endPoint x: 374, endPoint y: 167, distance: 82.5
click at [411, 167] on td "hwsgoldsborofd@lbaproperties.com" at bounding box center [435, 166] width 48 height 18
copy td "hwsgoldsborofd@lbaproperties.com"
click at [496, 165] on link "Actions" at bounding box center [505, 165] width 21 height 6
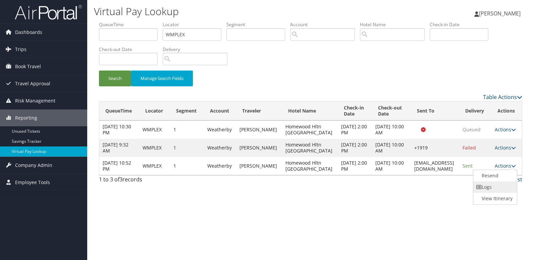
click at [495, 183] on link "Logs" at bounding box center [494, 186] width 42 height 11
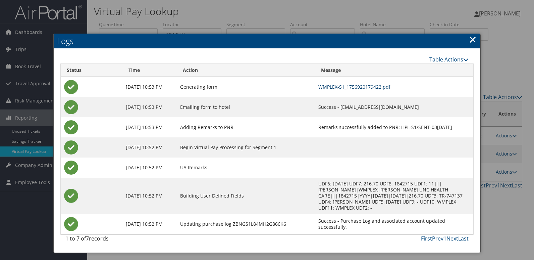
click at [338, 89] on link "WMPLEX-S1_1756920179422.pdf" at bounding box center [354, 87] width 72 height 6
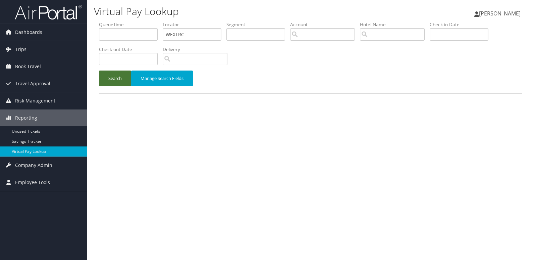
click at [110, 81] on button "Search" at bounding box center [115, 78] width 32 height 16
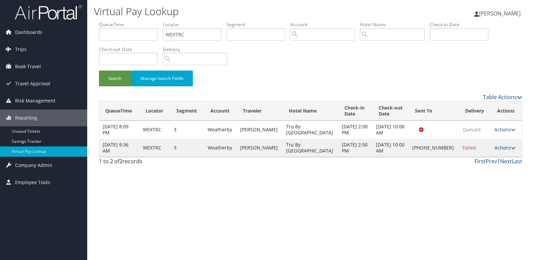
click at [500, 147] on link "Actions" at bounding box center [504, 147] width 21 height 6
click at [488, 156] on link "Resend" at bounding box center [481, 157] width 57 height 11
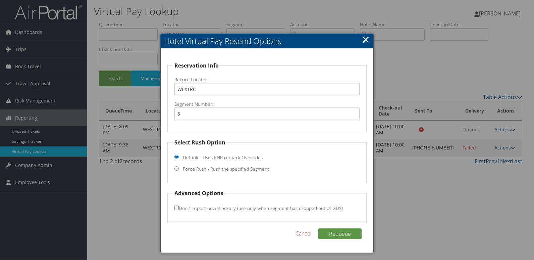
click at [211, 164] on fieldset "Select Rush Option Default - Uses PNR remark Overrides Force Rush - Rush the sp…" at bounding box center [267, 160] width 200 height 45
click at [211, 168] on label "Force Rush - Rush the specified Segment" at bounding box center [226, 168] width 86 height 7
click at [179, 168] on input "Force Rush - Rush the specified Segment" at bounding box center [176, 168] width 4 height 4
radio input "true"
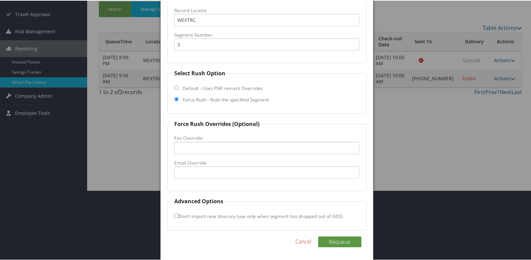
scroll to position [70, 0]
click at [220, 172] on input "Email Override" at bounding box center [267, 171] width 186 height 12
type input "r"
type input "trujanesville@gmail.com"
click at [338, 240] on button "Requeue" at bounding box center [339, 240] width 43 height 11
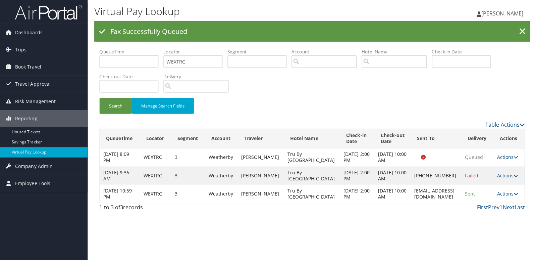
scroll to position [0, 0]
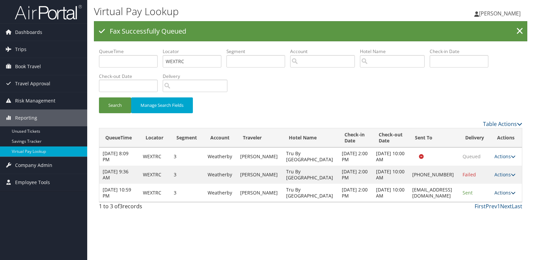
click at [503, 194] on link "Actions" at bounding box center [504, 192] width 21 height 6
click at [495, 211] on link "Logs" at bounding box center [492, 213] width 42 height 11
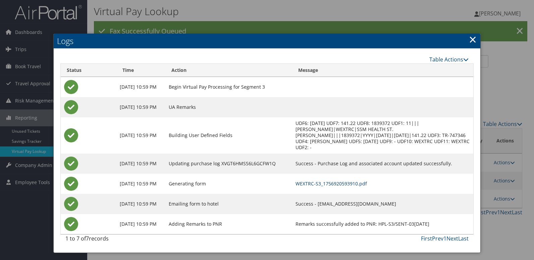
click at [367, 181] on link "WEXTRC-S3_1756920593910.pdf" at bounding box center [331, 183] width 71 height 6
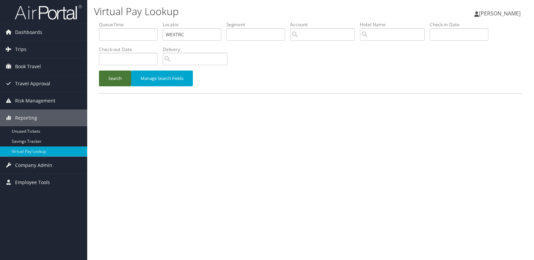
click at [120, 80] on button "Search" at bounding box center [115, 78] width 32 height 16
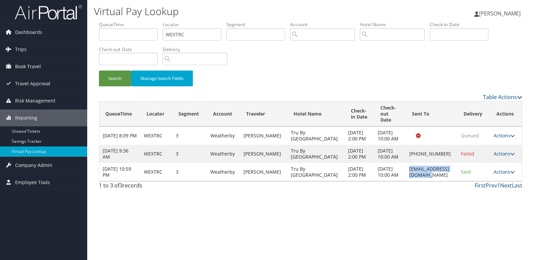
drag, startPoint x: 442, startPoint y: 181, endPoint x: 387, endPoint y: 186, distance: 55.2
click at [406, 181] on td "trujanesville@gmail.com" at bounding box center [432, 172] width 52 height 18
copy td "trujanesville@gmail.com"
drag, startPoint x: 185, startPoint y: 36, endPoint x: 76, endPoint y: 50, distance: 109.9
click at [76, 50] on div "Dashboards AirPortal 360™ (Manager) My Travel Dashboard Trips Airtinerary® Look…" at bounding box center [267, 130] width 534 height 260
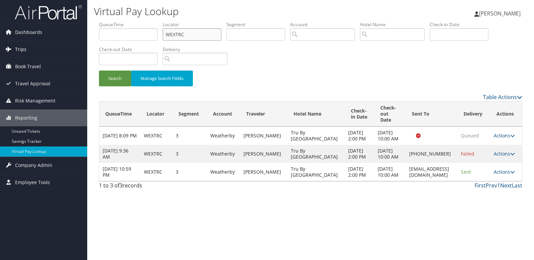
paste input "IHHJMH"
type input "IHHJMH"
click at [99, 70] on button "Search" at bounding box center [115, 78] width 32 height 16
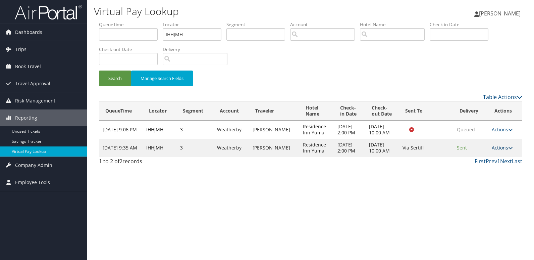
click at [501, 150] on link "Actions" at bounding box center [502, 147] width 21 height 6
click at [491, 160] on link "Resend" at bounding box center [489, 157] width 42 height 11
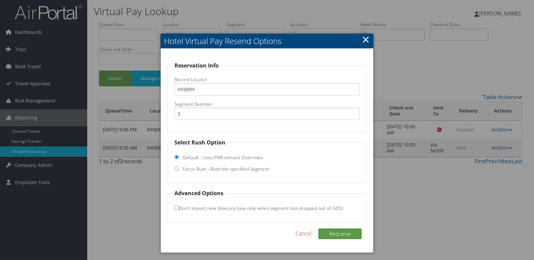
click at [367, 40] on link "×" at bounding box center [366, 39] width 8 height 13
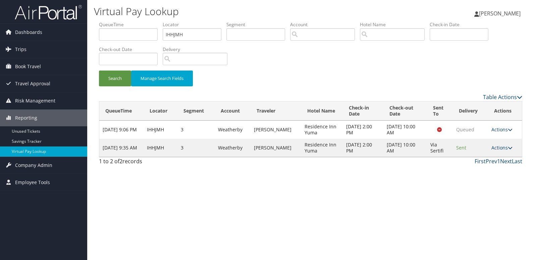
click at [501, 147] on link "Actions" at bounding box center [501, 147] width 21 height 6
click at [489, 164] on link "Logs" at bounding box center [489, 168] width 42 height 11
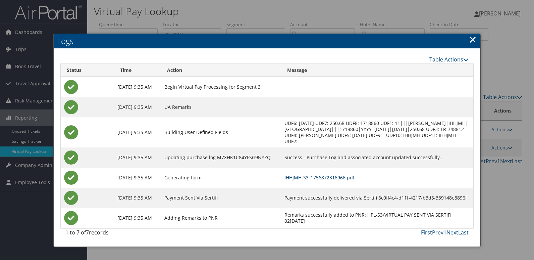
click at [340, 180] on link "IHHJMH-S3_1756872316966.pdf" at bounding box center [319, 177] width 70 height 6
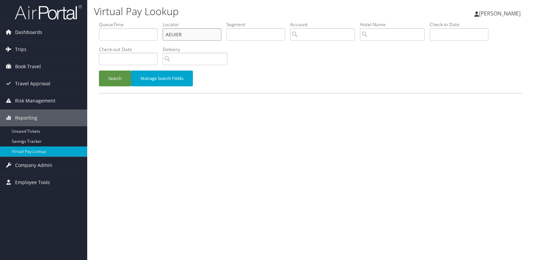
drag, startPoint x: 186, startPoint y: 32, endPoint x: 158, endPoint y: 36, distance: 27.7
click at [158, 21] on ul "QueueTime Locator AEUIER Segment Account Traveler Hotel Name Check-in Date Chec…" at bounding box center [310, 21] width 423 height 0
paste input "MFKXTB"
type input "MFKXTB"
click at [119, 74] on button "Search" at bounding box center [115, 78] width 32 height 16
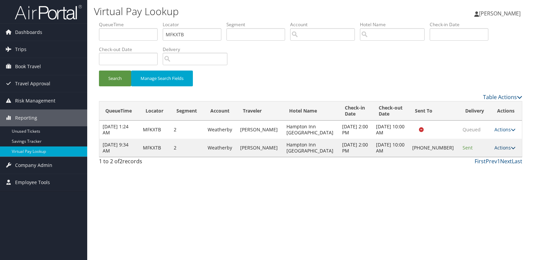
click at [503, 148] on link "Actions" at bounding box center [504, 147] width 21 height 6
click at [472, 169] on link "Logs" at bounding box center [481, 168] width 57 height 11
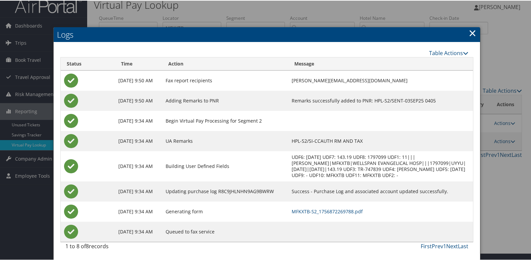
scroll to position [13, 0]
click at [348, 211] on link "MFKXTB-S2_1756872269788.pdf" at bounding box center [327, 210] width 71 height 6
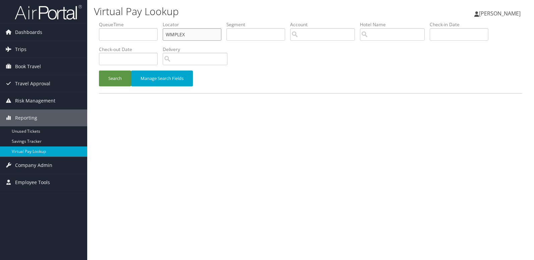
drag, startPoint x: 187, startPoint y: 35, endPoint x: 140, endPoint y: 37, distance: 47.0
click at [140, 21] on ul "QueueTime Locator WMPLEX Segment Account Traveler Hotel Name Check-in Date Chec…" at bounding box center [310, 21] width 423 height 0
paste input "NBJZIQ"
type input "NBJZIQ"
click at [116, 77] on button "Search" at bounding box center [115, 78] width 32 height 16
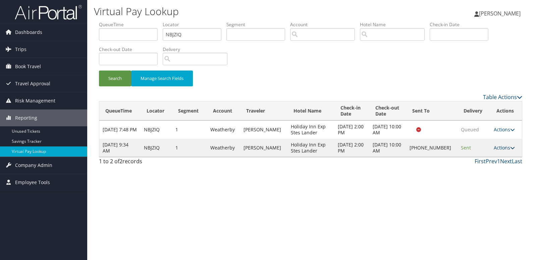
click at [495, 148] on link "Actions" at bounding box center [504, 147] width 21 height 6
click at [476, 171] on link "Logs" at bounding box center [482, 168] width 57 height 11
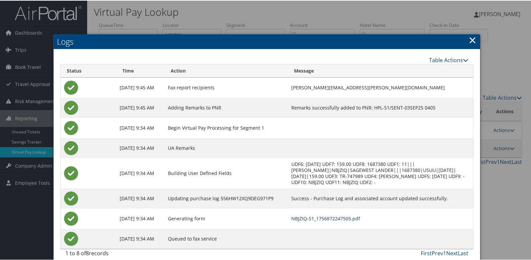
click at [327, 218] on link "NBJZIQ-S1_1756872247505.pdf" at bounding box center [326, 217] width 69 height 6
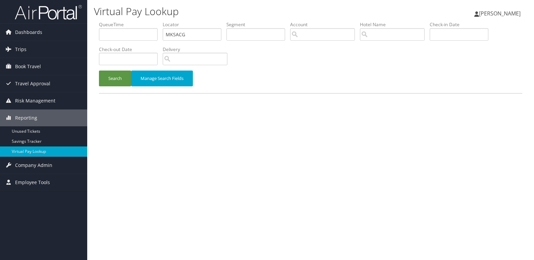
click at [123, 21] on ul "QueueTime Locator MKSACG Segment Account Traveler Hotel Name Check-in Date Chec…" at bounding box center [310, 21] width 423 height 0
type input "LFVDJI"
click at [99, 70] on button "Search" at bounding box center [115, 78] width 32 height 16
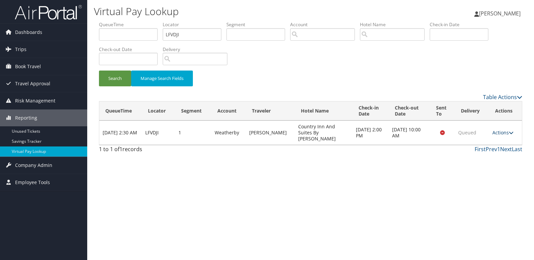
click at [508, 131] on link "Actions" at bounding box center [502, 132] width 21 height 6
click at [491, 145] on link "Logs" at bounding box center [490, 150] width 42 height 11
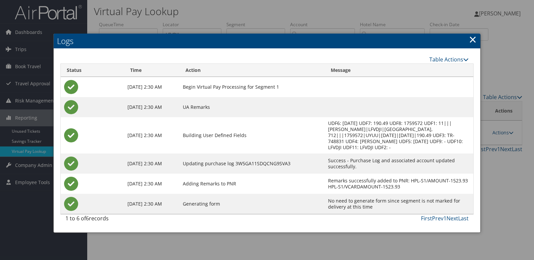
click at [488, 173] on div at bounding box center [267, 130] width 534 height 260
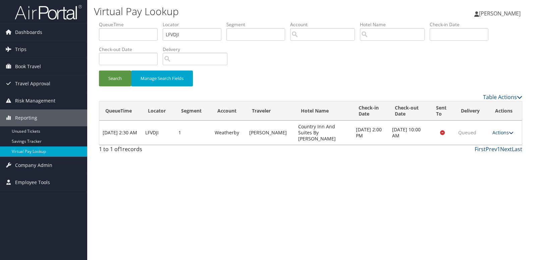
click at [497, 129] on link "Actions" at bounding box center [502, 132] width 21 height 6
click at [485, 160] on link "View Itinerary" at bounding box center [490, 161] width 42 height 11
click at [110, 71] on button "Search" at bounding box center [115, 78] width 32 height 16
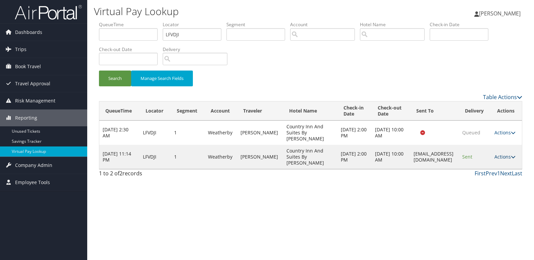
click at [510, 153] on link "Actions" at bounding box center [504, 156] width 21 height 6
click at [486, 164] on link "Logs" at bounding box center [494, 168] width 42 height 11
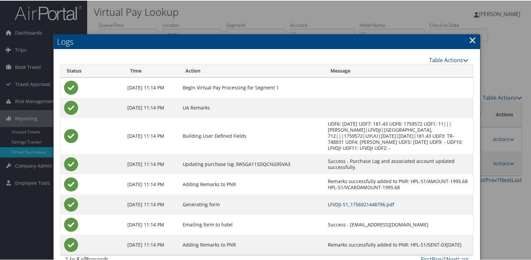
click at [352, 202] on link "LFVDJI-S1_1756921448796.pdf" at bounding box center [361, 203] width 66 height 6
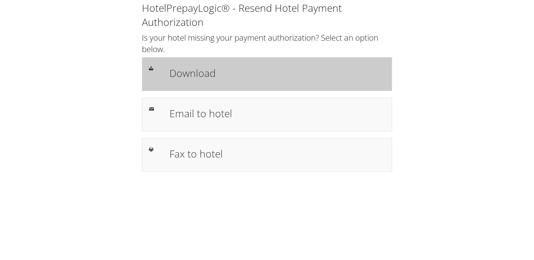
click at [215, 76] on h1 "Download" at bounding box center [277, 72] width 216 height 15
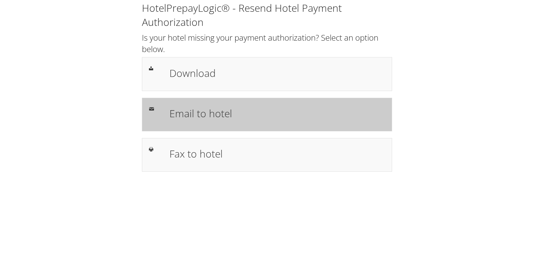
click at [232, 113] on h1 "Email to hotel" at bounding box center [277, 113] width 216 height 15
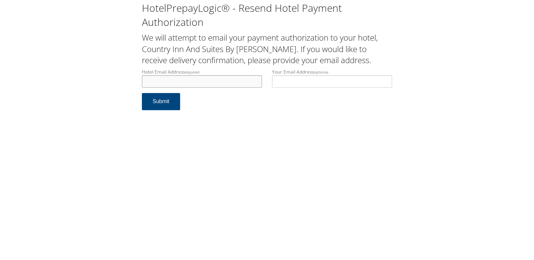
click at [176, 83] on input "Hotel Email Address required" at bounding box center [202, 81] width 120 height 12
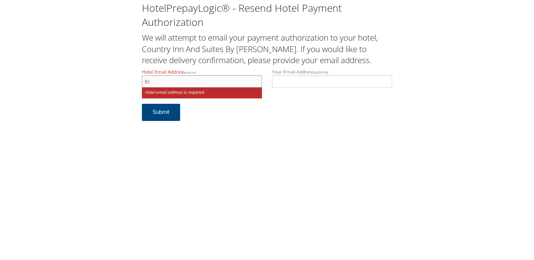
type input "E"
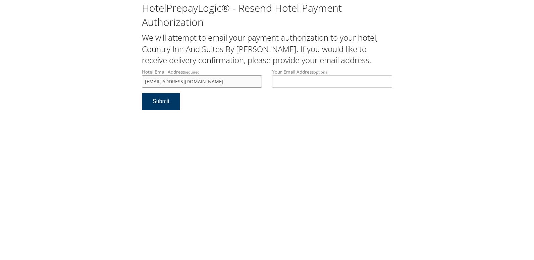
type input "ecare@chghealthcare.com"
click at [154, 115] on form "Hotel Email Address required ecare@chghealthcare.com Hotel email address is req…" at bounding box center [267, 92] width 250 height 48
click at [163, 104] on button "Submit" at bounding box center [161, 101] width 38 height 17
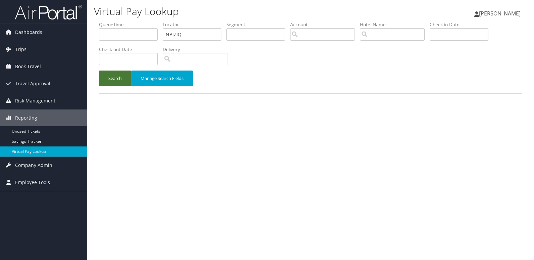
click at [108, 82] on button "Search" at bounding box center [115, 78] width 32 height 16
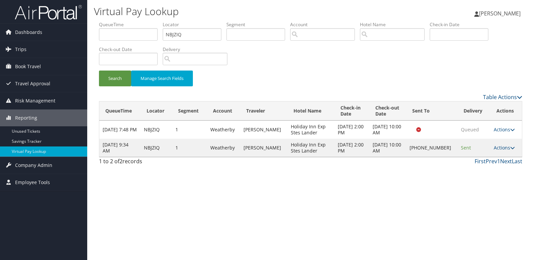
click at [498, 143] on td "Actions Resend Logs Delivery Information View Itinerary" at bounding box center [506, 148] width 32 height 18
click at [499, 148] on link "Actions" at bounding box center [504, 147] width 21 height 6
click at [485, 157] on link "Resend" at bounding box center [482, 157] width 57 height 11
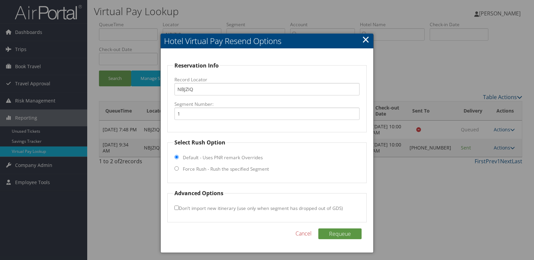
click at [202, 172] on fieldset "Select Rush Option Default - Uses PNR remark Overrides Force Rush - Rush the sp…" at bounding box center [267, 160] width 200 height 45
click at [198, 166] on label "Force Rush - Rush the specified Segment" at bounding box center [226, 168] width 86 height 7
click at [179, 166] on input "Force Rush - Rush the specified Segment" at bounding box center [176, 168] width 4 height 4
radio input "true"
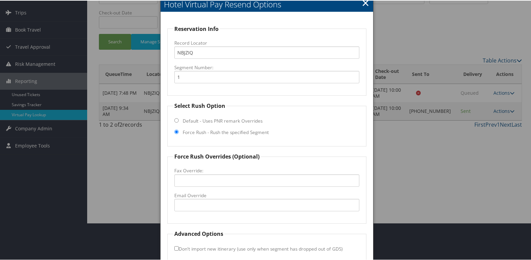
scroll to position [70, 0]
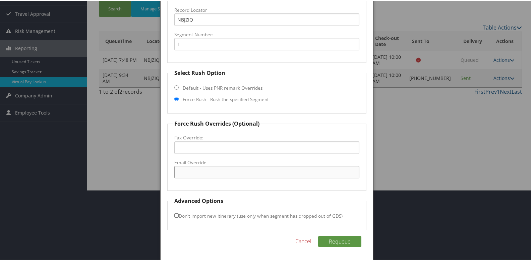
click at [194, 177] on input "Email Override" at bounding box center [267, 171] width 186 height 12
drag, startPoint x: 261, startPoint y: 172, endPoint x: 104, endPoint y: 172, distance: 157.0
click at [104, 172] on body "Menu Dashboards ► AirPortal 360™ (Manager) My Travel Dashboard Trips ► Airtiner…" at bounding box center [267, 60] width 534 height 260
type input "hiexlander@safarihospitality.com"
click at [341, 244] on button "Requeue" at bounding box center [339, 240] width 43 height 11
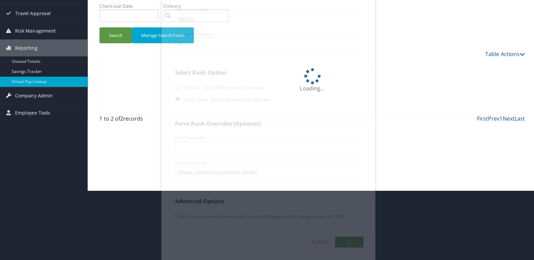
scroll to position [0, 0]
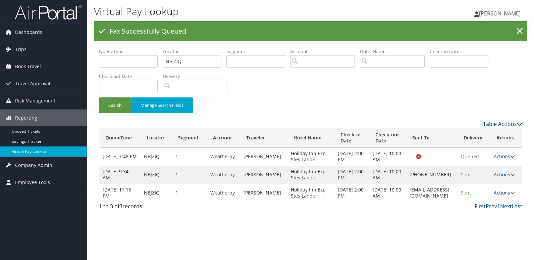
drag, startPoint x: 439, startPoint y: 197, endPoint x: 383, endPoint y: 197, distance: 56.0
click at [406, 197] on td "hiexlander@safarihospitality.com" at bounding box center [432, 192] width 52 height 18
copy td "hiexlander@safarihospitality.com"
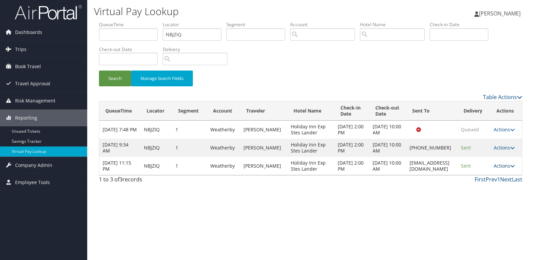
drag, startPoint x: 383, startPoint y: 197, endPoint x: 501, endPoint y: 167, distance: 122.3
click at [501, 167] on link "Actions" at bounding box center [504, 165] width 21 height 6
drag, startPoint x: 493, startPoint y: 185, endPoint x: 456, endPoint y: 190, distance: 36.9
click at [493, 185] on link "Logs" at bounding box center [494, 186] width 42 height 11
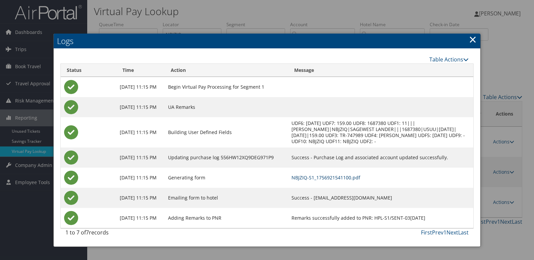
click at [342, 177] on link "NBJZIQ-S1_1756921541100.pdf" at bounding box center [326, 177] width 69 height 6
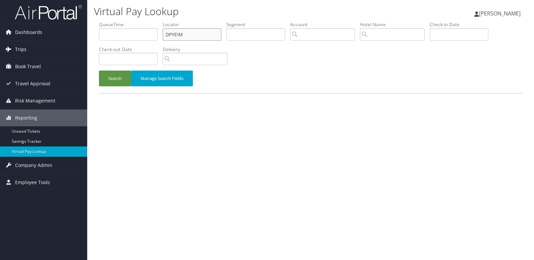
drag, startPoint x: 184, startPoint y: 36, endPoint x: 62, endPoint y: 42, distance: 122.6
click at [62, 42] on div "Dashboards AirPortal 360™ (Manager) My Travel Dashboard Trips Airtinerary® Look…" at bounding box center [267, 130] width 534 height 260
paste input "ABLLVX"
drag, startPoint x: 178, startPoint y: 35, endPoint x: 181, endPoint y: 34, distance: 3.5
click at [178, 36] on input "ABLLVX" at bounding box center [192, 34] width 59 height 12
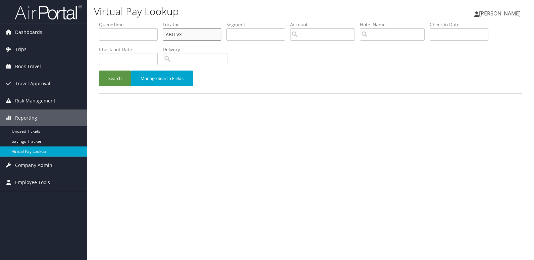
click at [99, 70] on button "Search" at bounding box center [115, 78] width 32 height 16
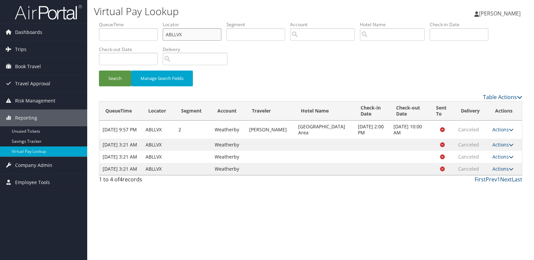
drag, startPoint x: 183, startPoint y: 35, endPoint x: 109, endPoint y: 39, distance: 74.6
click at [109, 21] on ul "QueueTime Locator ABLLVX Segment Account Traveler Hotel Name Check-in Date Chec…" at bounding box center [310, 21] width 423 height 0
paste input "HADPVI"
type input "HADPVI"
click at [118, 79] on button "Search" at bounding box center [115, 78] width 32 height 16
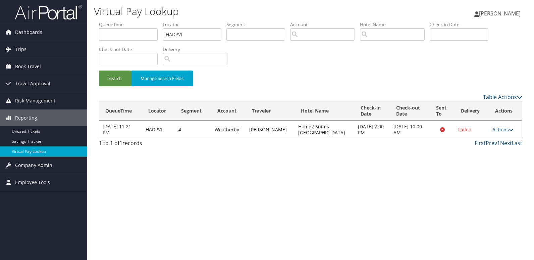
click at [360, 187] on div "Virtual Pay Lookup Luke Perry Luke Perry My Settings Travel Agency Contacts Vie…" at bounding box center [310, 130] width 447 height 260
click at [501, 128] on link "Actions" at bounding box center [502, 129] width 21 height 6
click at [494, 150] on link "Logs" at bounding box center [489, 150] width 42 height 11
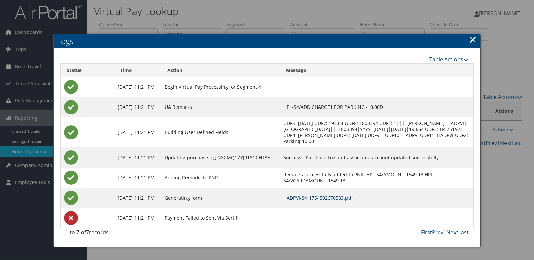
click at [343, 201] on link "HADPVI-S4_1754502670583.pdf" at bounding box center [317, 197] width 69 height 6
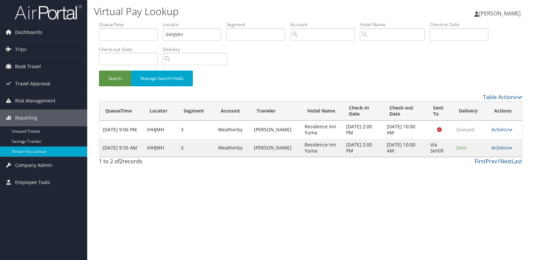
click at [411, 190] on div "Virtual Pay Lookup [PERSON_NAME] [PERSON_NAME] My Settings Travel Agency Contac…" at bounding box center [310, 130] width 447 height 260
click at [495, 148] on link "Actions" at bounding box center [501, 147] width 21 height 6
click at [492, 165] on link "Logs" at bounding box center [489, 168] width 42 height 11
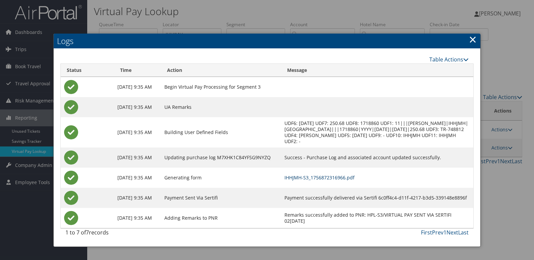
click at [355, 180] on link "IHHJMH-S3_1756872316966.pdf" at bounding box center [319, 177] width 70 height 6
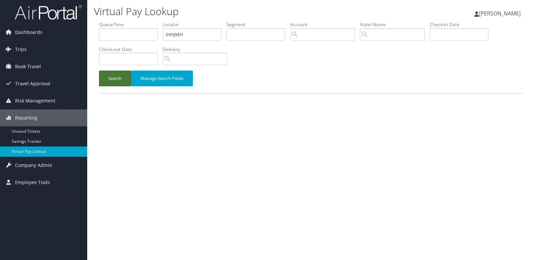
click at [122, 77] on button "Search" at bounding box center [115, 78] width 32 height 16
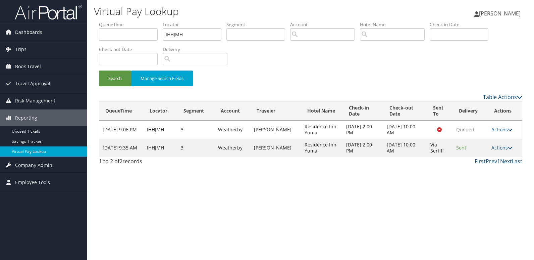
click at [504, 147] on link "Actions" at bounding box center [501, 147] width 21 height 6
click at [489, 170] on link "Logs" at bounding box center [489, 168] width 42 height 11
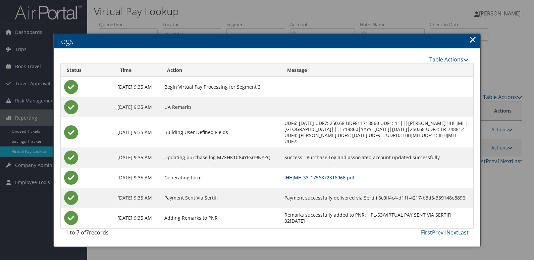
click at [336, 180] on link "IHHJMH-S3_1756872316966.pdf" at bounding box center [319, 177] width 70 height 6
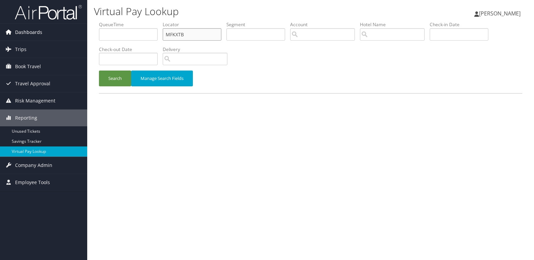
drag, startPoint x: 188, startPoint y: 33, endPoint x: 53, endPoint y: 37, distance: 134.2
click at [53, 37] on div "Dashboards AirPortal 360™ (Manager) My Travel Dashboard Trips Airtinerary® Look…" at bounding box center [267, 130] width 534 height 260
paste input "WLRFZO"
type input "WLRFZO"
click at [106, 77] on button "Search" at bounding box center [115, 78] width 32 height 16
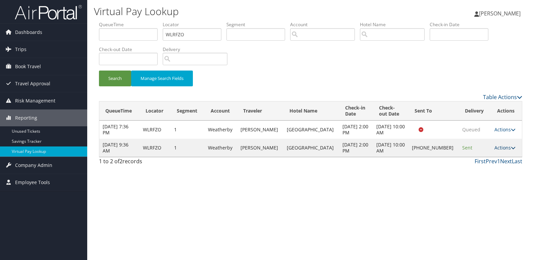
click at [502, 149] on link "Actions" at bounding box center [504, 147] width 21 height 6
click at [478, 170] on link "Logs" at bounding box center [481, 168] width 57 height 11
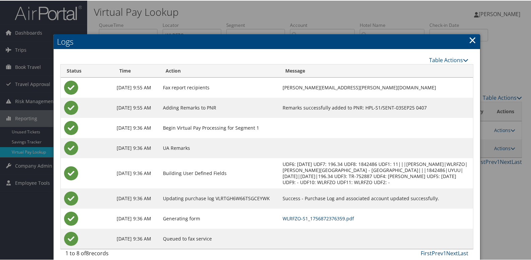
click at [330, 216] on link "WLRFZO-S1_1756872376359.pdf" at bounding box center [318, 217] width 71 height 6
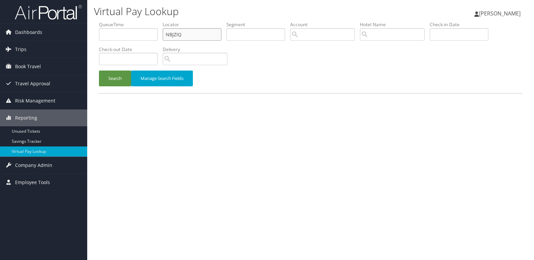
drag, startPoint x: 184, startPoint y: 35, endPoint x: 110, endPoint y: 36, distance: 74.1
click at [110, 21] on ul "QueueTime Locator NBJZIQ Segment Account Traveler Hotel Name Check-in Date Chec…" at bounding box center [310, 21] width 423 height 0
paste input "ARSGGT"
type input "ARSGGT"
click at [112, 76] on button "Search" at bounding box center [115, 78] width 32 height 16
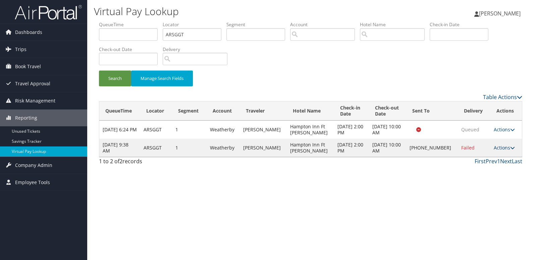
click at [497, 152] on td "Actions Resend Logs Delivery Information View Itinerary" at bounding box center [506, 148] width 32 height 18
click at [498, 147] on link "Actions" at bounding box center [504, 147] width 21 height 6
click at [484, 170] on link "Logs" at bounding box center [481, 168] width 57 height 11
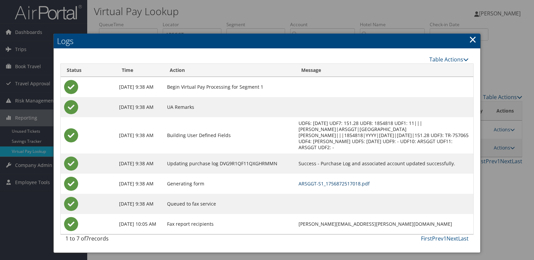
click at [339, 180] on link "ARSGGT-S1_1756872517018.pdf" at bounding box center [334, 183] width 71 height 6
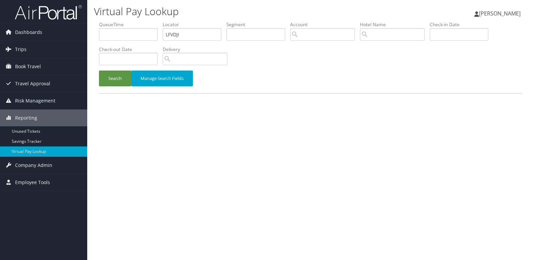
click at [105, 77] on button "Search" at bounding box center [115, 78] width 32 height 16
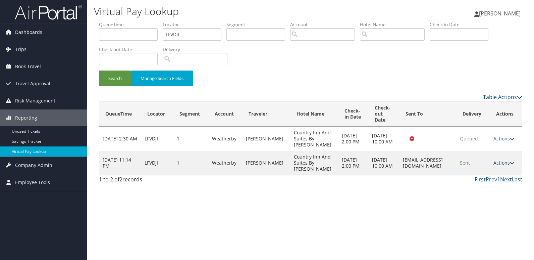
click at [507, 159] on link "Actions" at bounding box center [503, 162] width 21 height 6
click at [490, 173] on link "Resend" at bounding box center [491, 172] width 42 height 11
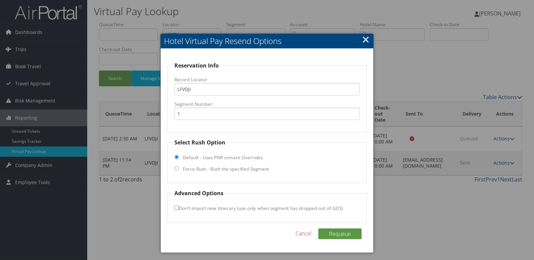
click at [216, 171] on label "Force Rush - Rush the specified Segment" at bounding box center [226, 168] width 86 height 7
click at [179, 170] on input "Force Rush - Rush the specified Segment" at bounding box center [176, 168] width 4 height 4
radio input "true"
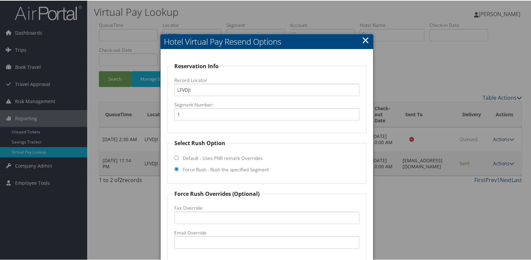
scroll to position [70, 0]
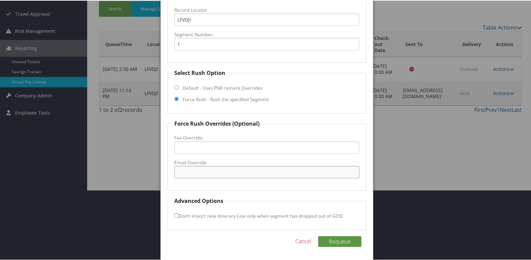
click at [195, 171] on input "Email Override" at bounding box center [267, 171] width 186 height 12
drag, startPoint x: 273, startPoint y: 174, endPoint x: -76, endPoint y: 207, distance: 351.4
click at [0, 190] on html "Menu Dashboards ► AirPortal 360™ (Manager) My Travel Dashboard Trips ► Airtiner…" at bounding box center [267, 60] width 534 height 260
type input "fffrontofficemanager@ruhrdev.com"
click at [336, 242] on button "Requeue" at bounding box center [339, 240] width 43 height 11
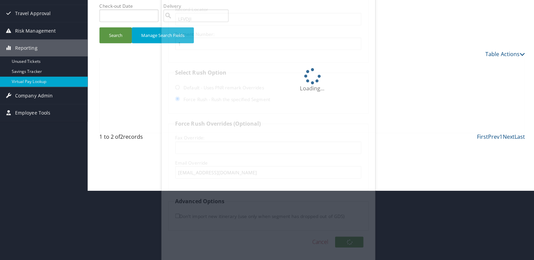
scroll to position [0, 0]
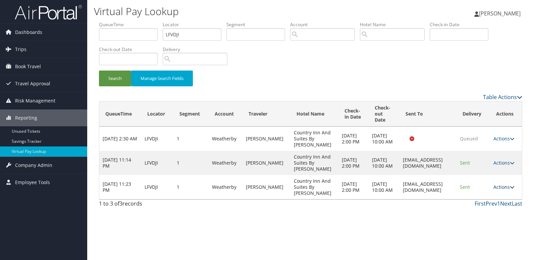
click at [499, 185] on link "Actions" at bounding box center [503, 186] width 21 height 6
click at [496, 207] on link "Logs" at bounding box center [493, 207] width 42 height 11
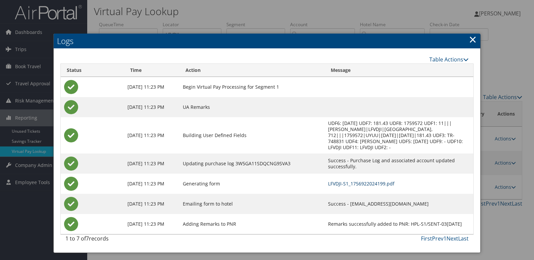
click at [340, 180] on link "LFVDJI-S1_1756922024199.pdf" at bounding box center [361, 183] width 66 height 6
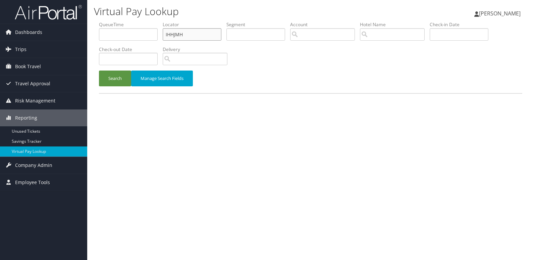
drag, startPoint x: 187, startPoint y: 35, endPoint x: 114, endPoint y: 38, distance: 73.2
click at [114, 21] on ul "QueueTime Locator IHHJMH Segment Account Traveler Hotel Name Check-in Date Chec…" at bounding box center [310, 21] width 423 height 0
paste input "GJYABZ"
type input "GJYABZ"
click at [115, 72] on button "Search" at bounding box center [115, 78] width 32 height 16
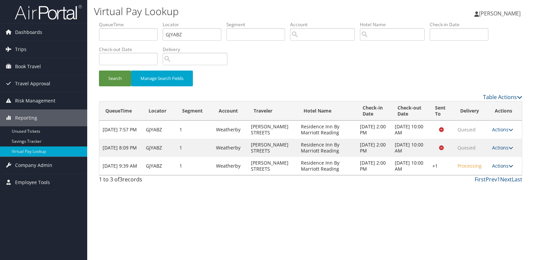
click at [495, 165] on link "Actions" at bounding box center [502, 165] width 21 height 6
click at [460, 186] on icon at bounding box center [459, 187] width 6 height 5
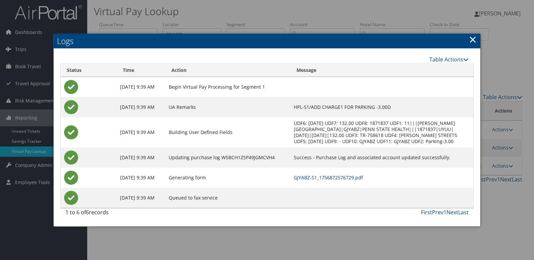
click at [333, 180] on link "GJYABZ-S1_1756872576729.pdf" at bounding box center [328, 177] width 69 height 6
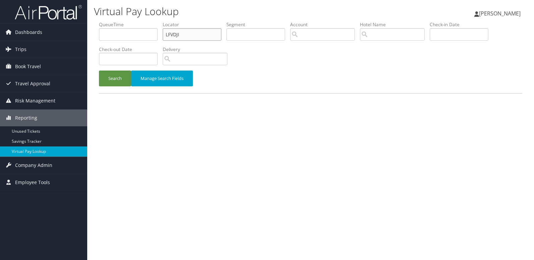
drag, startPoint x: 185, startPoint y: 33, endPoint x: 88, endPoint y: 48, distance: 98.5
click at [88, 48] on div "Virtual Pay Lookup Luke Perry Luke Perry My Settings Travel Agency Contacts Vie…" at bounding box center [310, 130] width 447 height 260
paste input "JGJJEF"
type input "JGJJEF"
click at [109, 76] on button "Search" at bounding box center [115, 78] width 32 height 16
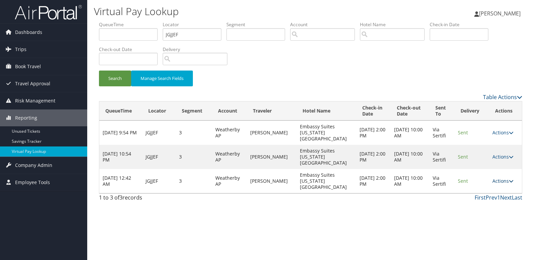
click at [497, 177] on link "Actions" at bounding box center [502, 180] width 21 height 6
click at [476, 188] on icon at bounding box center [474, 187] width 6 height 5
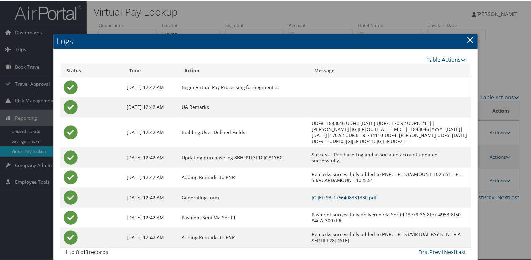
scroll to position [13, 0]
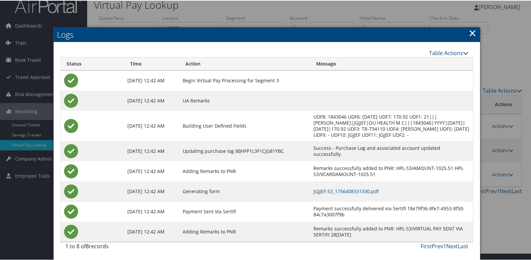
click at [343, 186] on td "JGJJEF-S3_1756408331330.pdf" at bounding box center [391, 190] width 163 height 20
click at [345, 189] on link "JGJJEF-S3_1756408331330.pdf" at bounding box center [346, 190] width 65 height 6
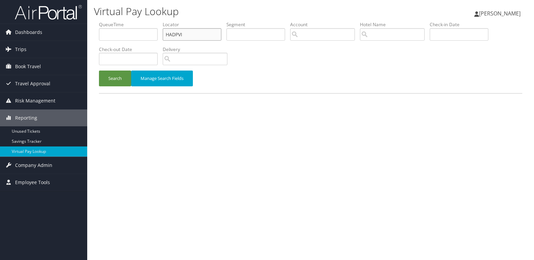
drag, startPoint x: 185, startPoint y: 34, endPoint x: 122, endPoint y: 42, distance: 63.0
click at [122, 21] on ul "QueueTime Locator HADPVI Segment Account Traveler Hotel Name Check-in Date Chec…" at bounding box center [310, 21] width 423 height 0
paste input "LKEFDS"
type input "LKEFDS"
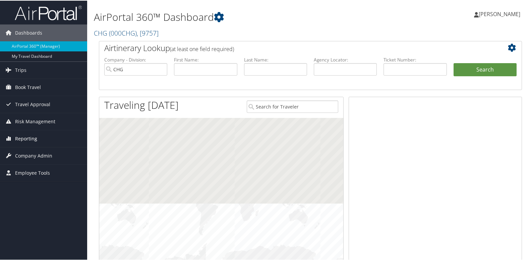
click at [32, 137] on span "Reporting" at bounding box center [26, 137] width 22 height 17
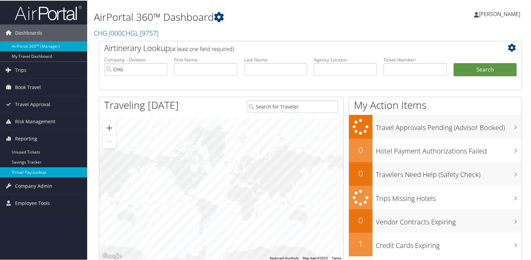
click at [33, 174] on link "Virtual Pay Lookup" at bounding box center [43, 171] width 87 height 10
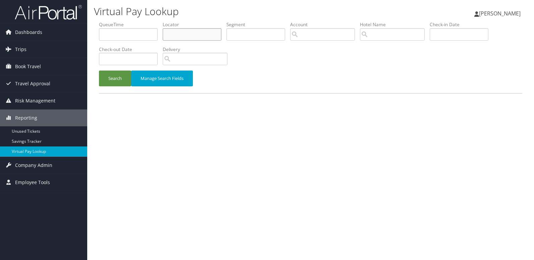
click at [182, 33] on input "text" at bounding box center [192, 34] width 59 height 12
paste input "LKEFDS"
click at [180, 34] on input "LKEFDS" at bounding box center [192, 34] width 59 height 12
type input "LKEFDS"
click at [114, 84] on button "Search" at bounding box center [115, 78] width 32 height 16
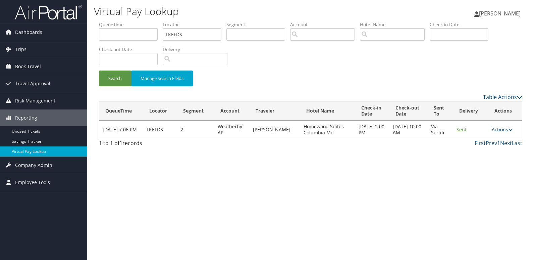
click at [498, 130] on link "Actions" at bounding box center [502, 129] width 21 height 6
click at [492, 148] on link "Logs" at bounding box center [490, 150] width 42 height 11
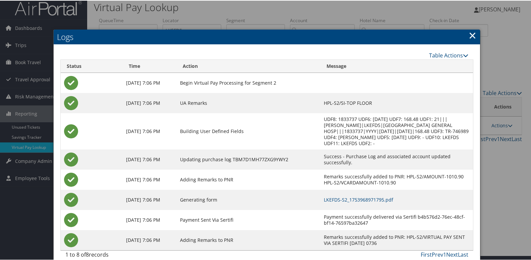
scroll to position [13, 0]
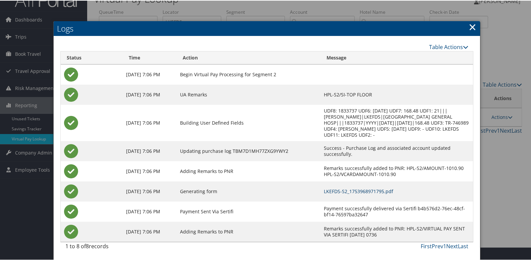
click at [337, 189] on link "LKEFDS-S2_1753968971795.pdf" at bounding box center [358, 190] width 69 height 6
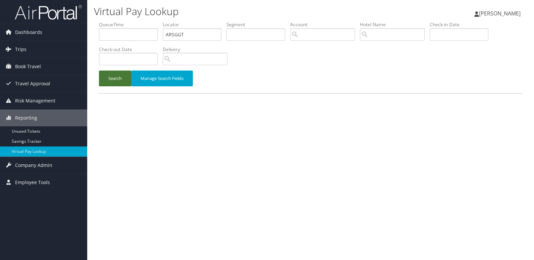
click at [115, 80] on button "Search" at bounding box center [115, 78] width 32 height 16
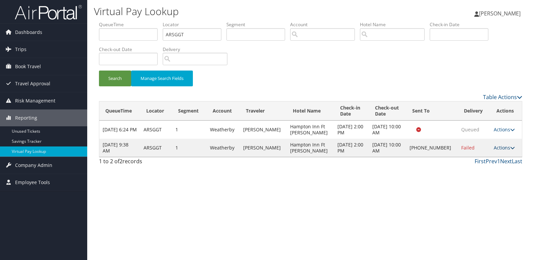
click at [505, 149] on link "Actions" at bounding box center [504, 147] width 21 height 6
click at [487, 168] on link "Logs" at bounding box center [481, 168] width 57 height 11
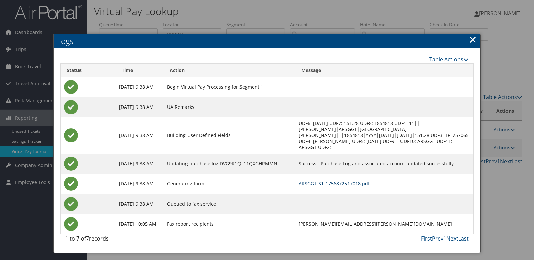
click at [317, 180] on link "ARSGGT-S1_1756872517018.pdf" at bounding box center [334, 183] width 71 height 6
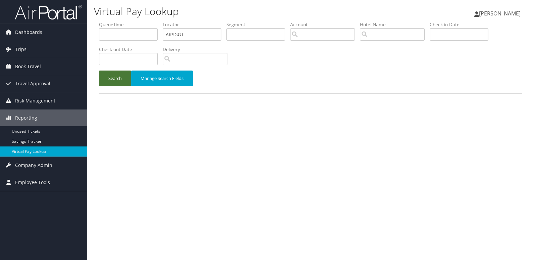
click at [110, 78] on button "Search" at bounding box center [115, 78] width 32 height 16
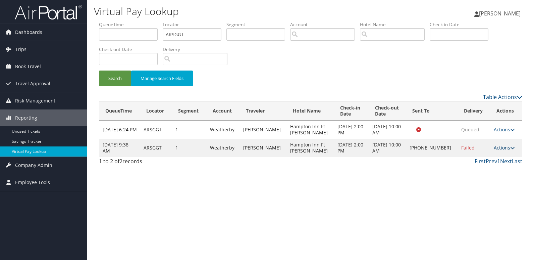
click at [503, 148] on link "Actions" at bounding box center [504, 147] width 21 height 6
click at [487, 166] on link "Logs" at bounding box center [481, 168] width 57 height 11
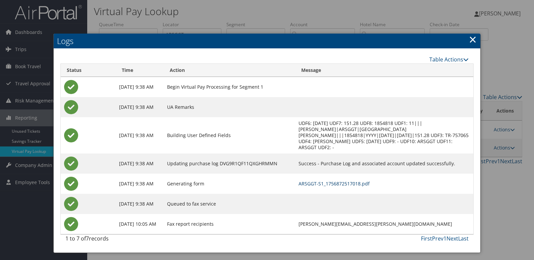
drag, startPoint x: 329, startPoint y: 177, endPoint x: 397, endPoint y: 206, distance: 73.0
click at [330, 180] on link "ARSGGT-S1_1756872517018.pdf" at bounding box center [334, 183] width 71 height 6
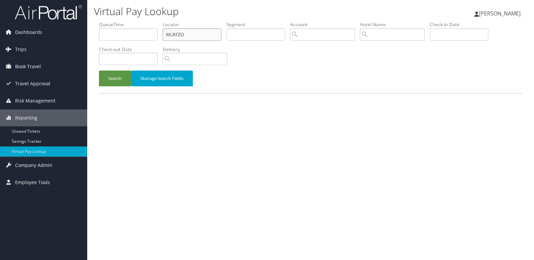
drag, startPoint x: 183, startPoint y: 32, endPoint x: 145, endPoint y: 38, distance: 39.0
click at [145, 21] on ul "QueueTime Locator WLRFZO Segment Account Traveler Hotel Name Check-in Date Chec…" at bounding box center [310, 21] width 423 height 0
click at [187, 38] on input "WLRFZO" at bounding box center [192, 34] width 59 height 12
drag, startPoint x: 139, startPoint y: 40, endPoint x: 135, endPoint y: 41, distance: 4.4
click at [135, 21] on ul "QueueTime Locator WLRFZO Segment Account Traveler Hotel Name Check-in Date Chec…" at bounding box center [310, 21] width 423 height 0
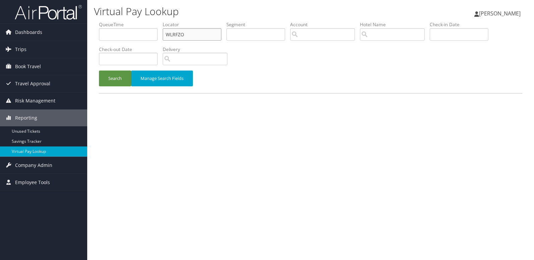
paste input "KJPMLS"
type input "KJPMLS"
click at [111, 78] on button "Search" at bounding box center [115, 78] width 32 height 16
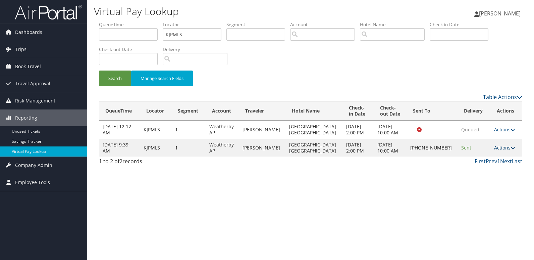
click at [499, 150] on link "Actions" at bounding box center [504, 147] width 21 height 6
click at [484, 166] on link "Logs" at bounding box center [481, 168] width 57 height 11
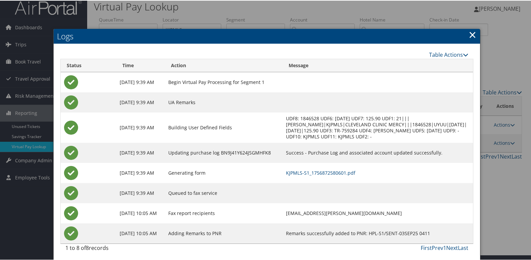
scroll to position [7, 0]
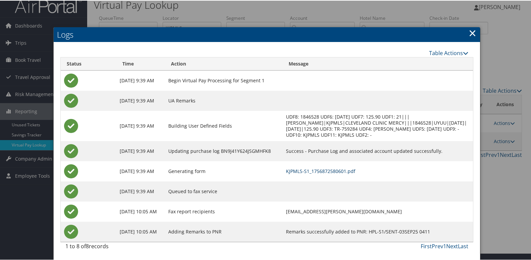
click at [326, 171] on link "KJPMLS-S1_1756872580601.pdf" at bounding box center [320, 170] width 69 height 6
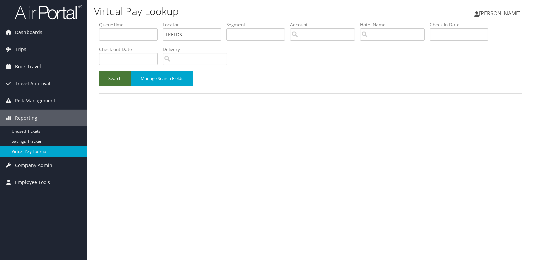
click at [111, 82] on button "Search" at bounding box center [115, 78] width 32 height 16
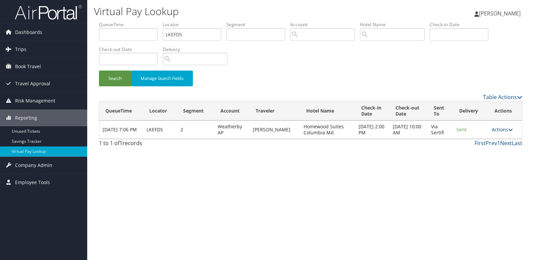
click at [504, 128] on link "Actions" at bounding box center [502, 129] width 21 height 6
click at [392, 159] on div "Virtual Pay Lookup [PERSON_NAME] [PERSON_NAME] My Settings Travel Agency Contac…" at bounding box center [310, 130] width 447 height 260
click at [499, 128] on link "Actions" at bounding box center [502, 129] width 21 height 6
click at [493, 152] on link "Logs" at bounding box center [490, 150] width 42 height 11
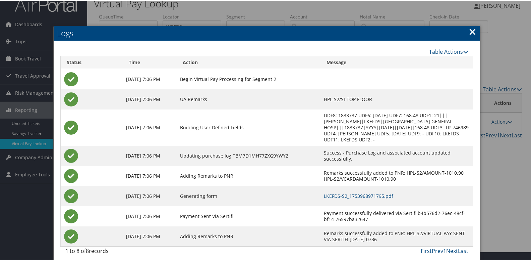
scroll to position [13, 0]
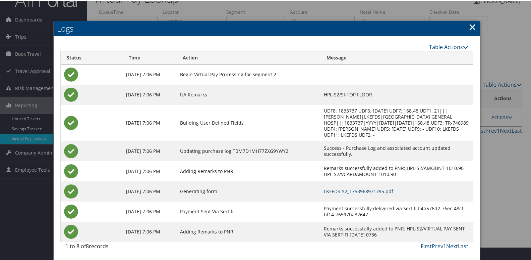
click at [347, 190] on link "LKEFDS-S2_1753968971795.pdf" at bounding box center [358, 190] width 69 height 6
